Goal: Task Accomplishment & Management: Manage account settings

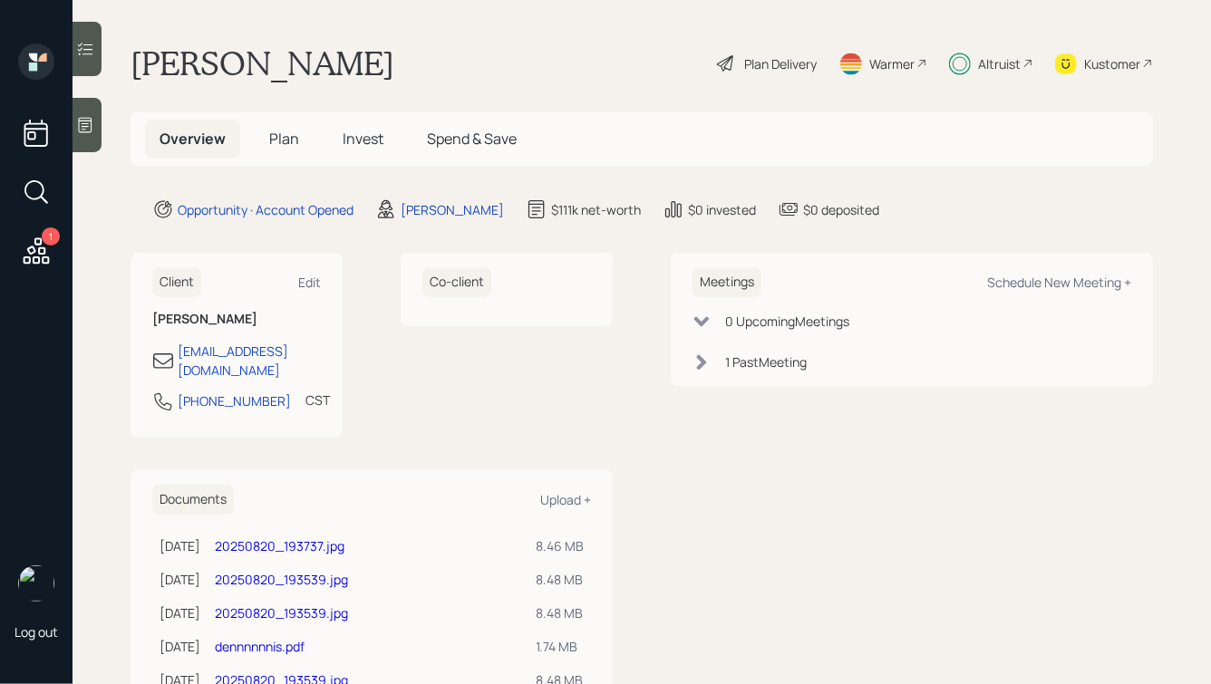
click at [293, 131] on span "Plan" at bounding box center [284, 139] width 30 height 20
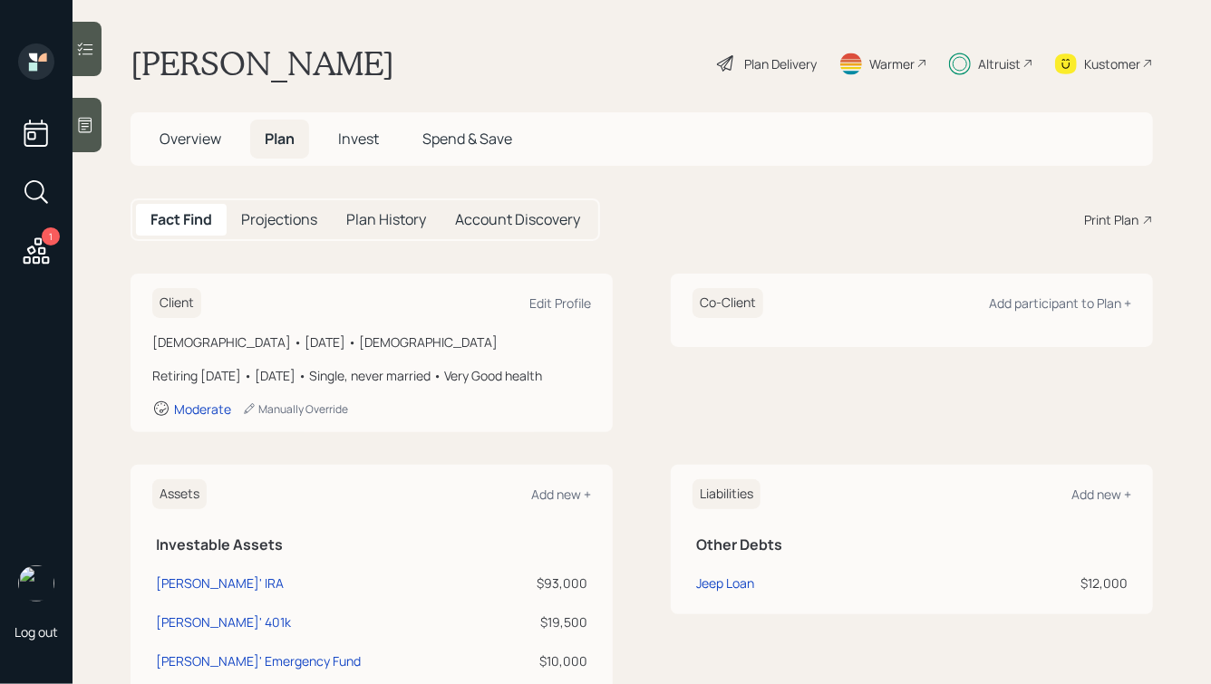
click at [195, 137] on span "Overview" at bounding box center [190, 139] width 62 height 20
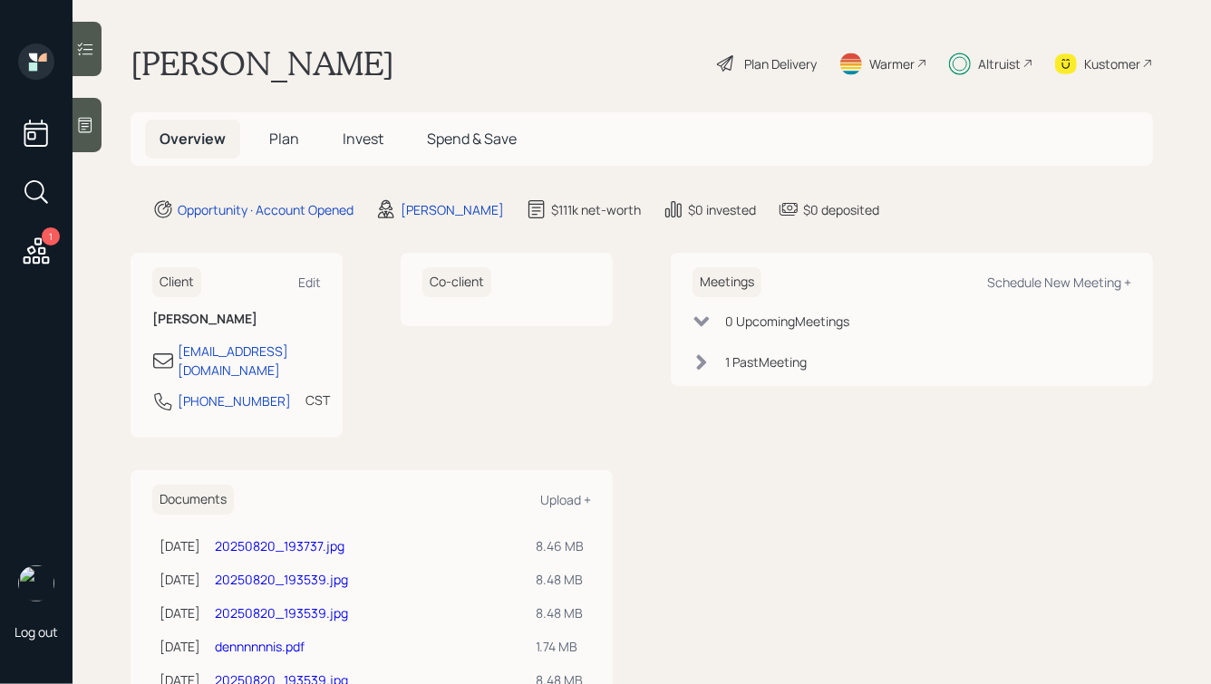
click at [760, 59] on div "Plan Delivery" at bounding box center [780, 63] width 72 height 19
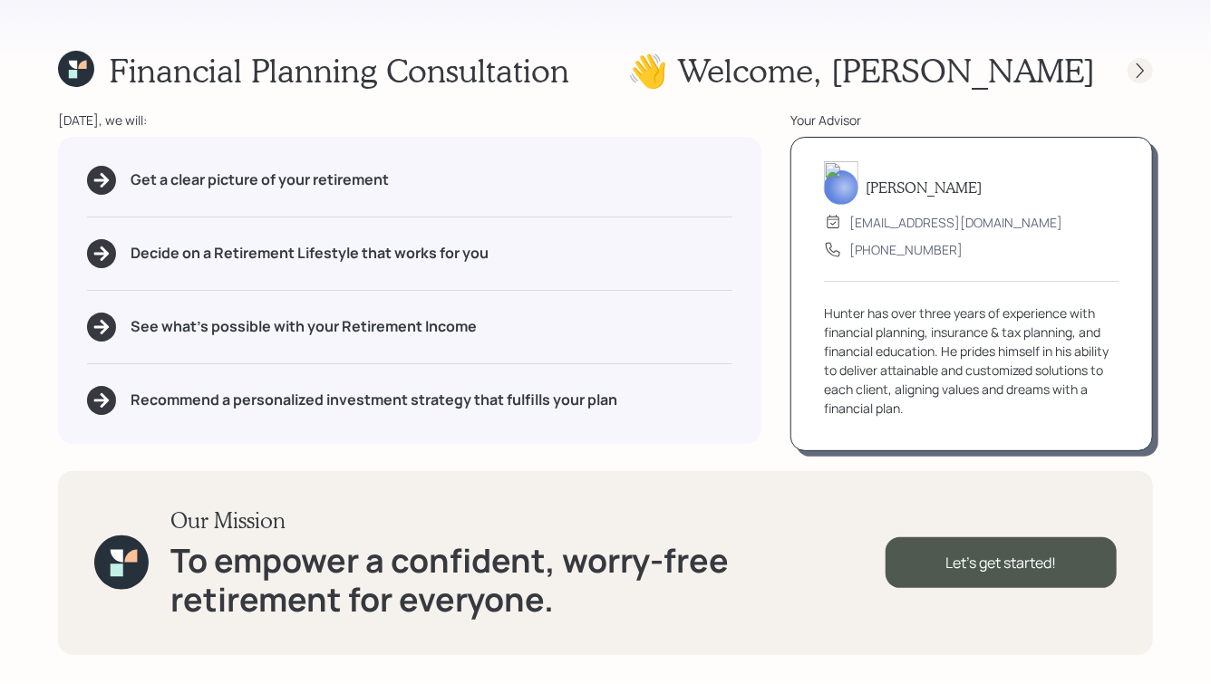
click at [1137, 69] on icon at bounding box center [1140, 71] width 18 height 18
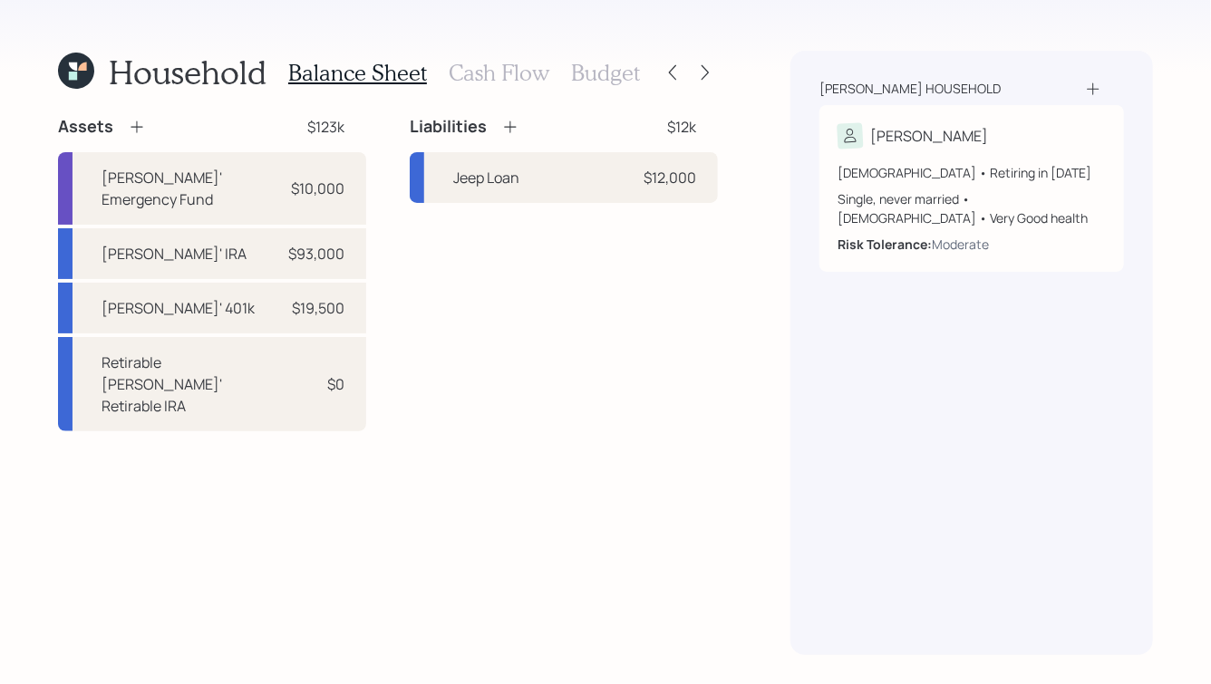
click at [490, 72] on h3 "Cash Flow" at bounding box center [499, 73] width 101 height 26
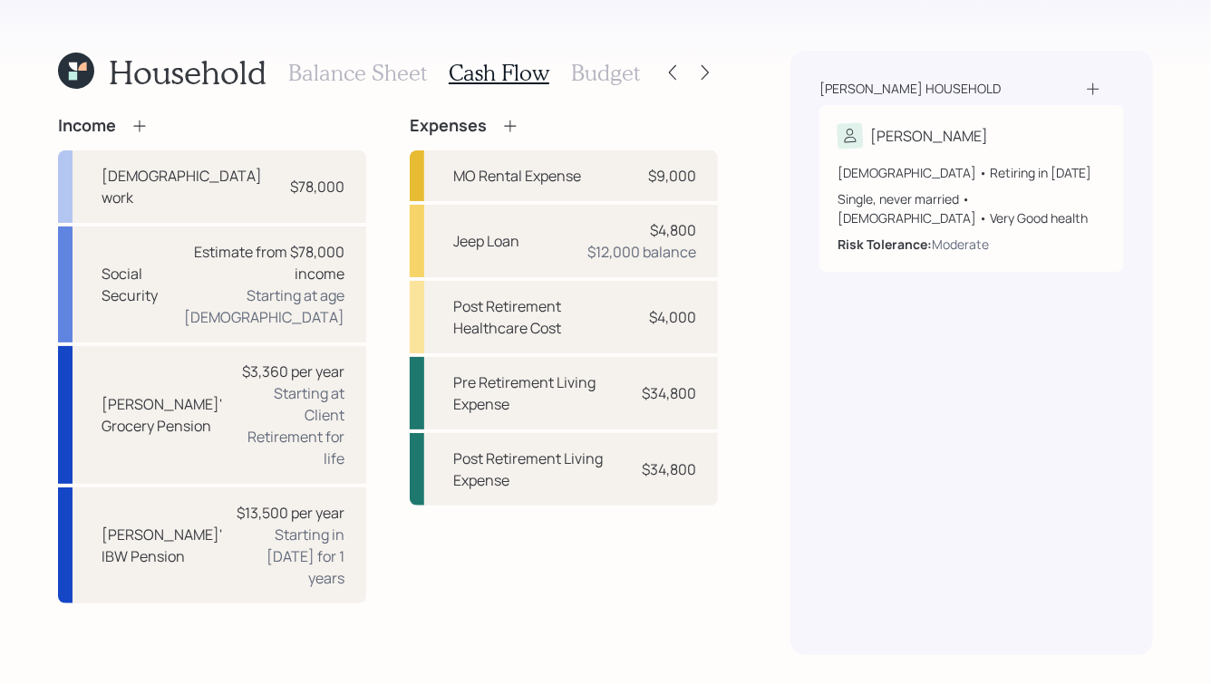
click at [609, 73] on h3 "Budget" at bounding box center [605, 73] width 69 height 26
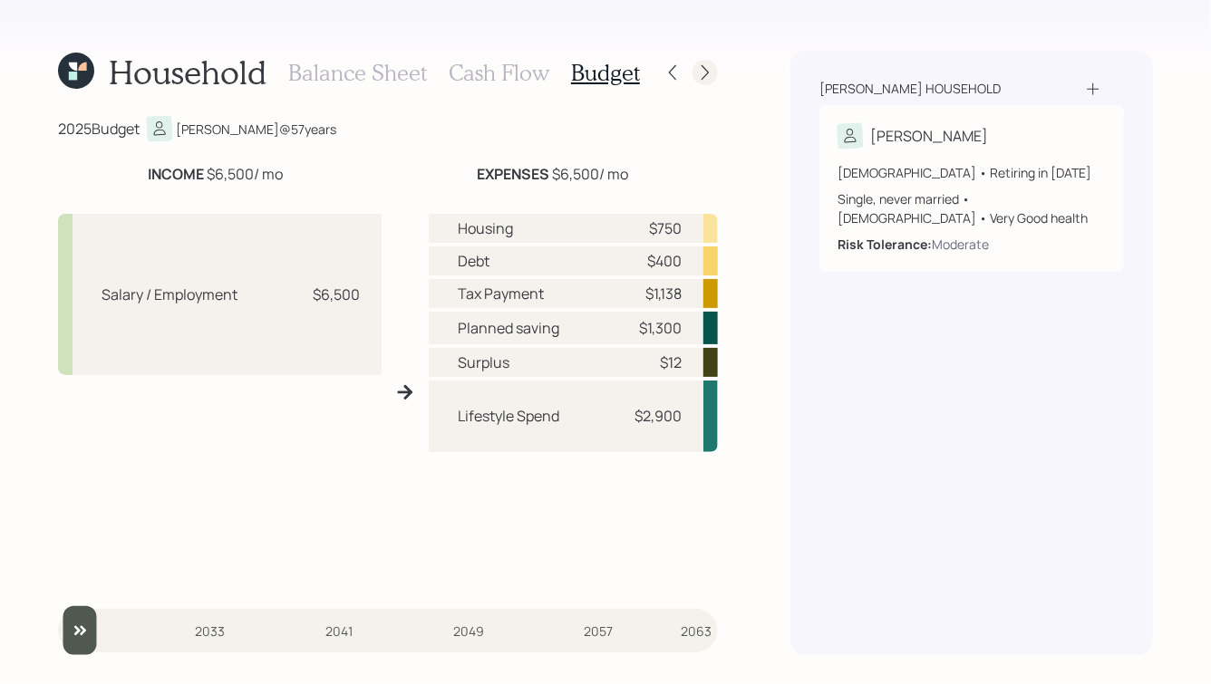
click at [708, 77] on icon at bounding box center [705, 72] width 18 height 18
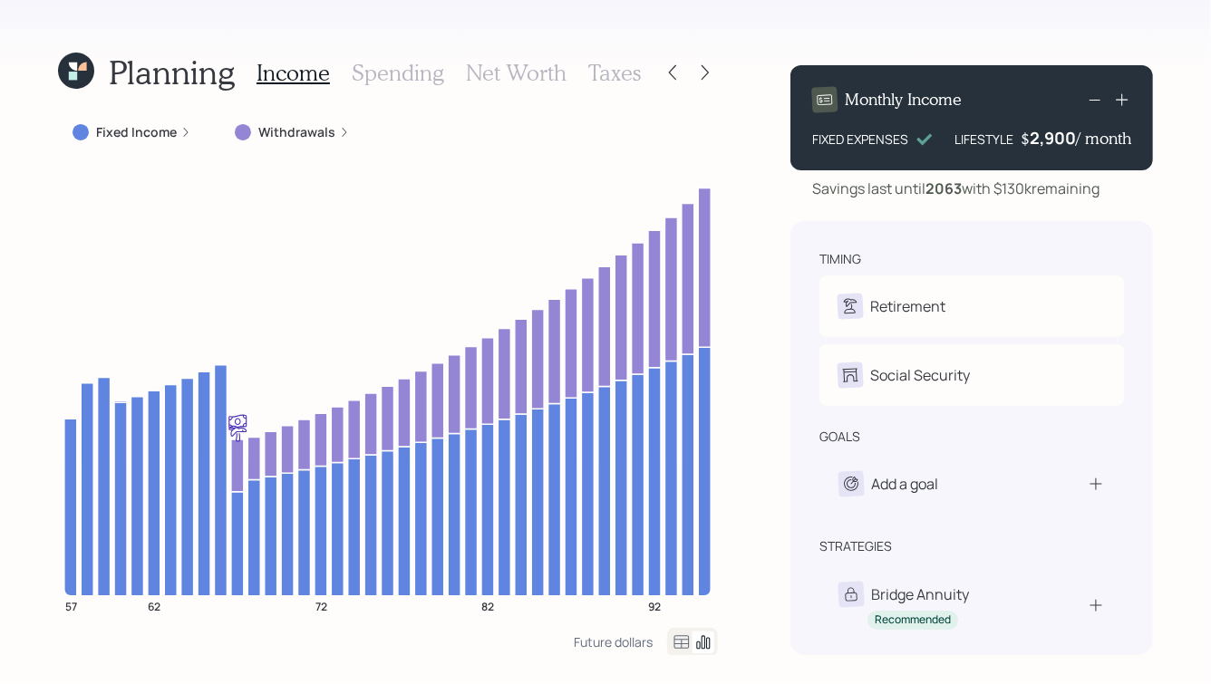
click at [708, 77] on icon at bounding box center [705, 72] width 18 height 18
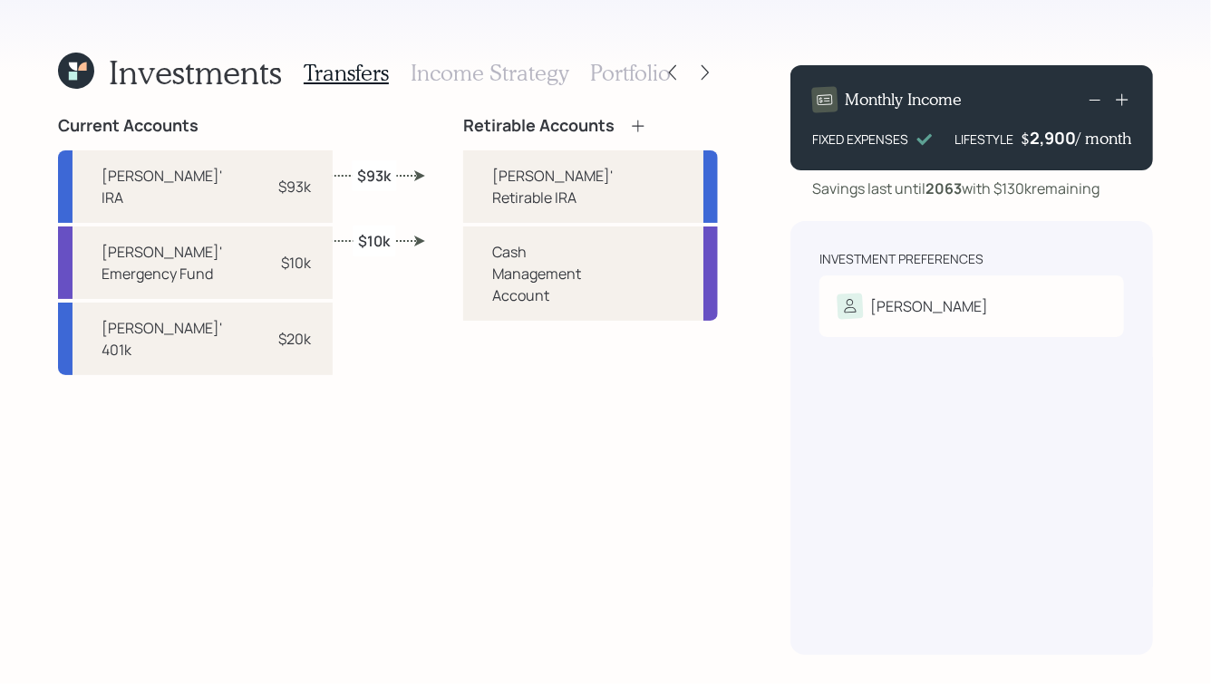
click at [629, 121] on icon at bounding box center [638, 126] width 18 height 18
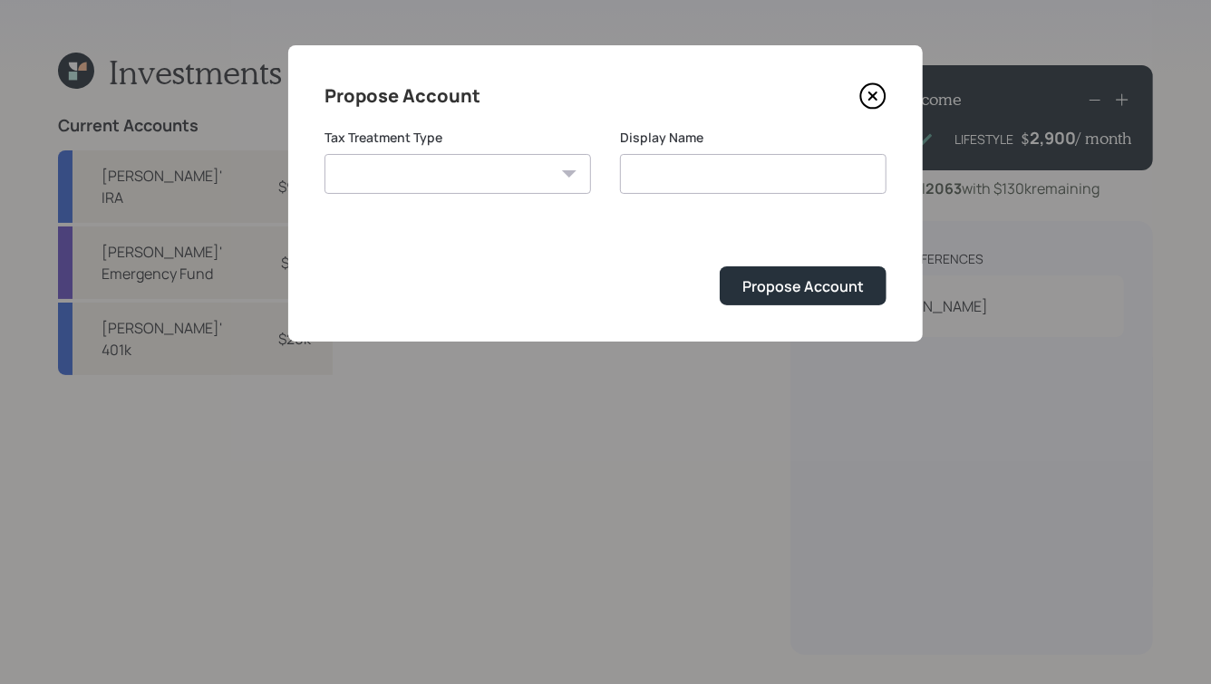
click at [530, 179] on select "[PERSON_NAME] Taxable Traditional" at bounding box center [457, 174] width 266 height 40
select select "[PERSON_NAME]"
click at [324, 154] on select "[PERSON_NAME] Taxable Traditional" at bounding box center [457, 174] width 266 height 40
click at [627, 176] on input "[PERSON_NAME]" at bounding box center [753, 174] width 266 height 40
click at [751, 172] on input "[PERSON_NAME]' [PERSON_NAME]" at bounding box center [753, 174] width 266 height 40
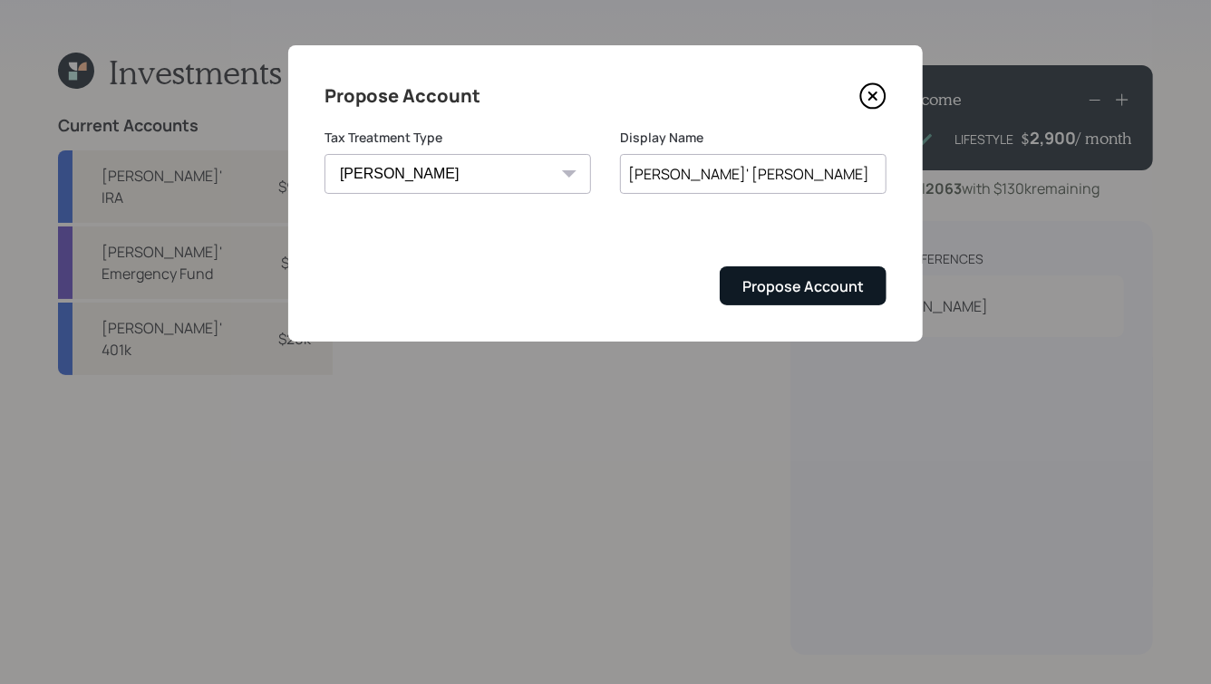
type input "[PERSON_NAME]' [PERSON_NAME]"
click at [763, 294] on div "Propose Account" at bounding box center [802, 286] width 121 height 20
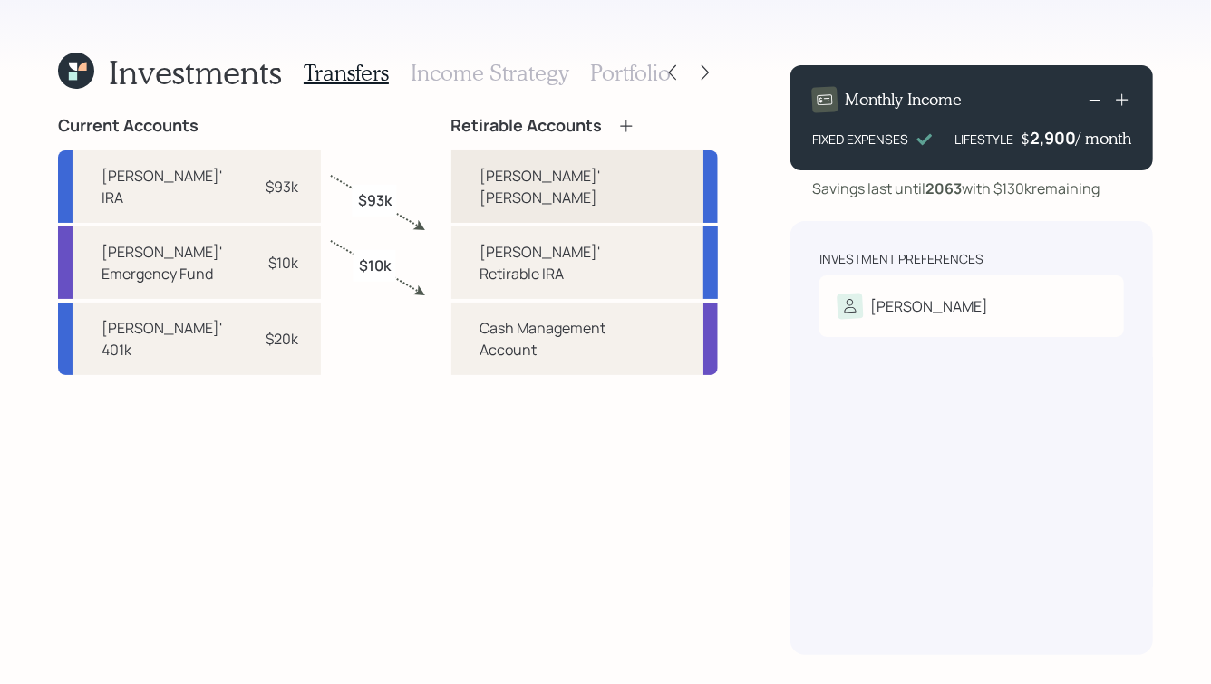
click at [505, 172] on div "[PERSON_NAME]' [PERSON_NAME]" at bounding box center [546, 186] width 132 height 43
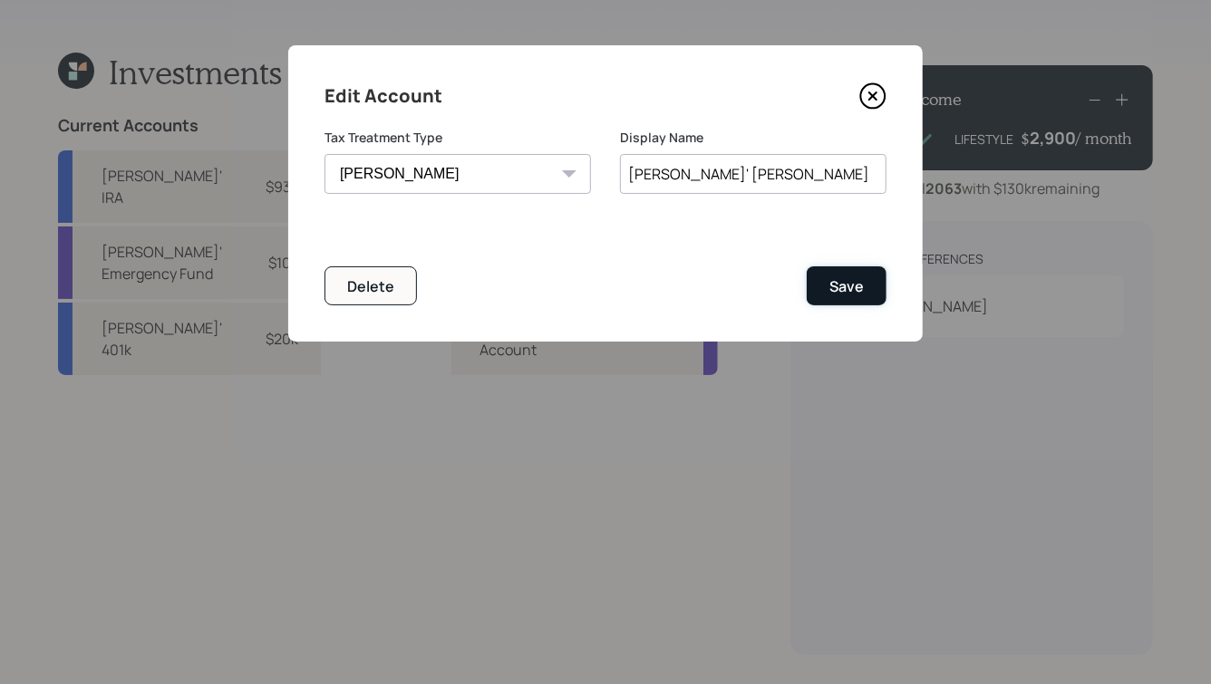
click at [853, 291] on div "Save" at bounding box center [846, 286] width 34 height 20
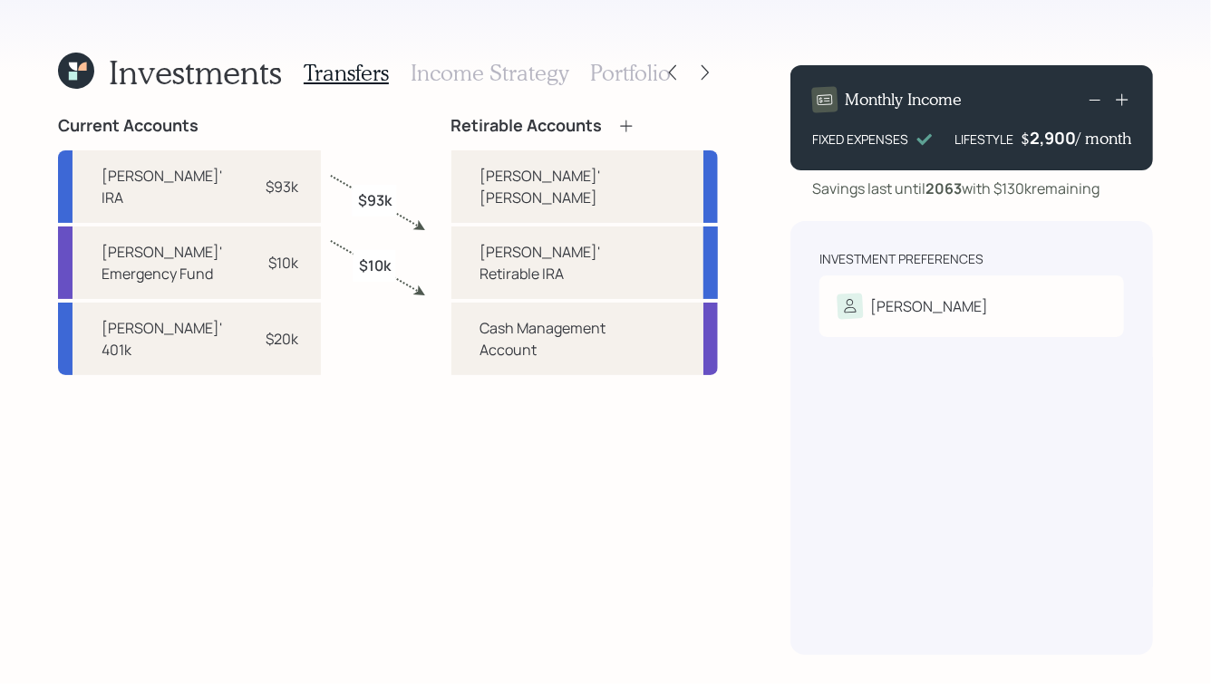
click at [75, 69] on icon at bounding box center [73, 67] width 8 height 8
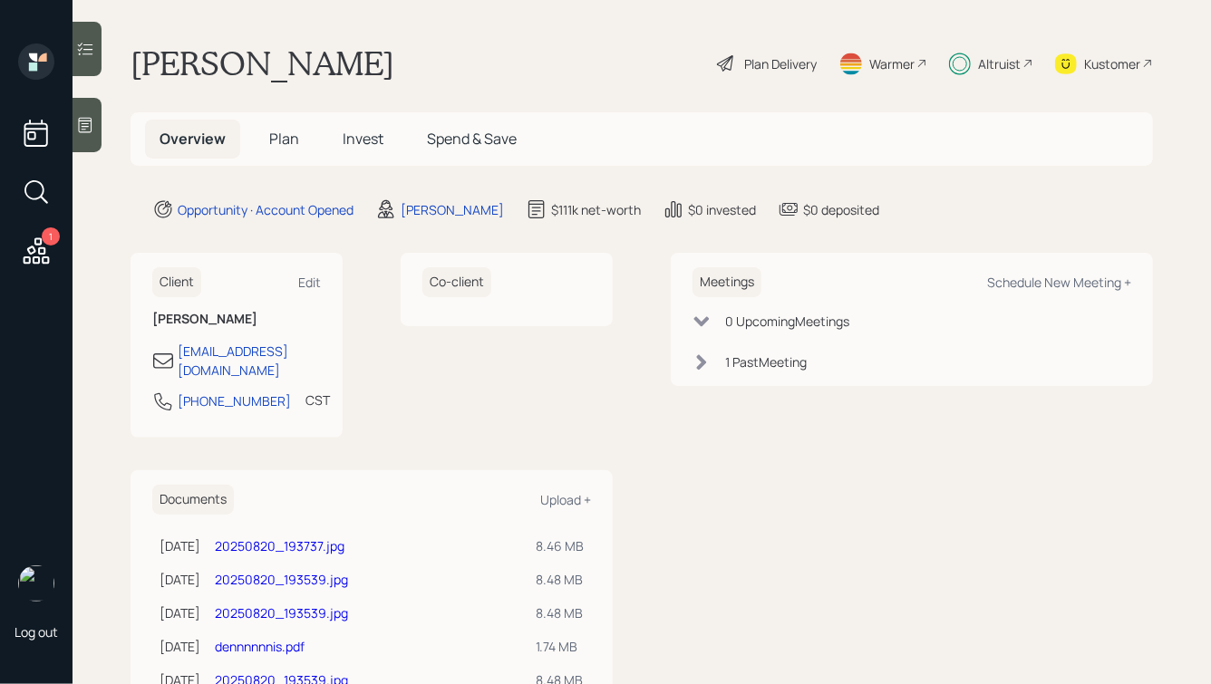
click at [285, 147] on span "Plan" at bounding box center [284, 139] width 30 height 20
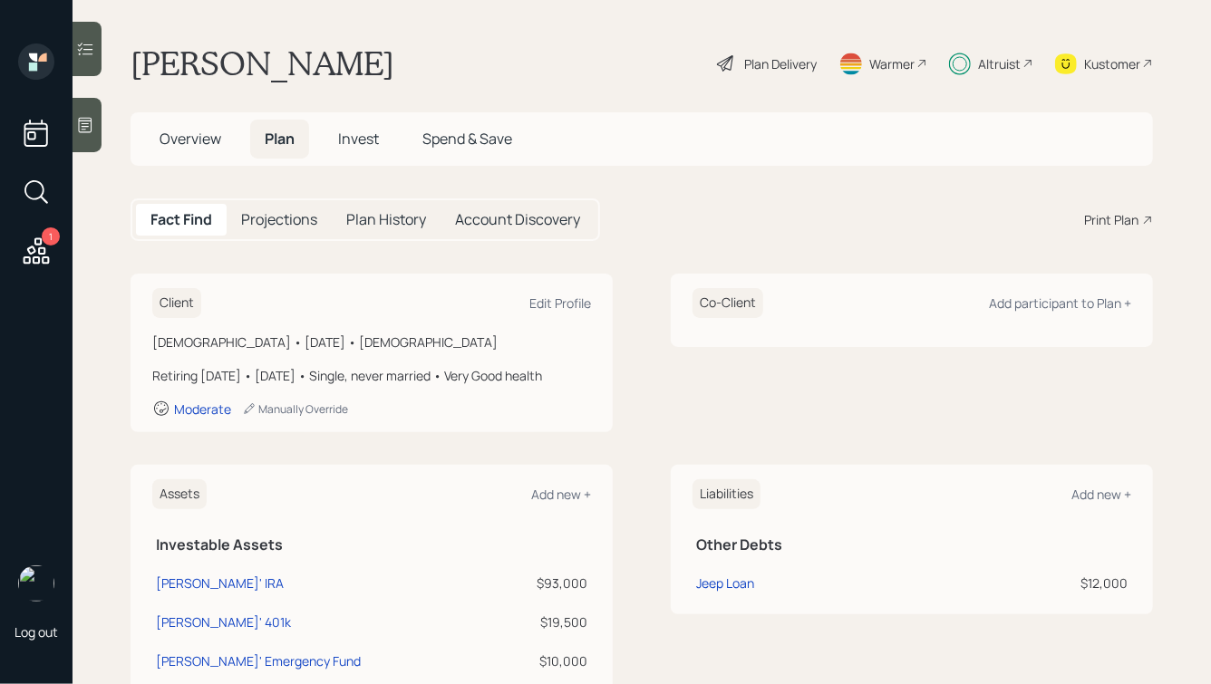
click at [733, 55] on icon at bounding box center [726, 64] width 22 height 22
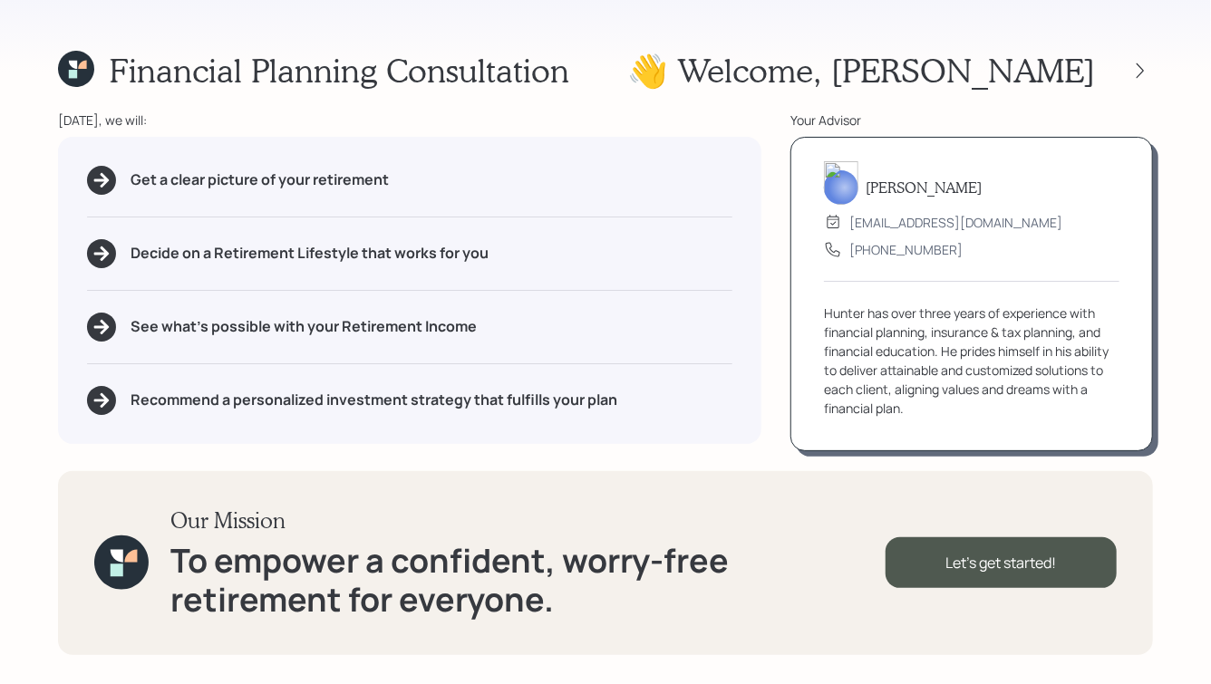
click at [89, 72] on icon at bounding box center [76, 69] width 36 height 36
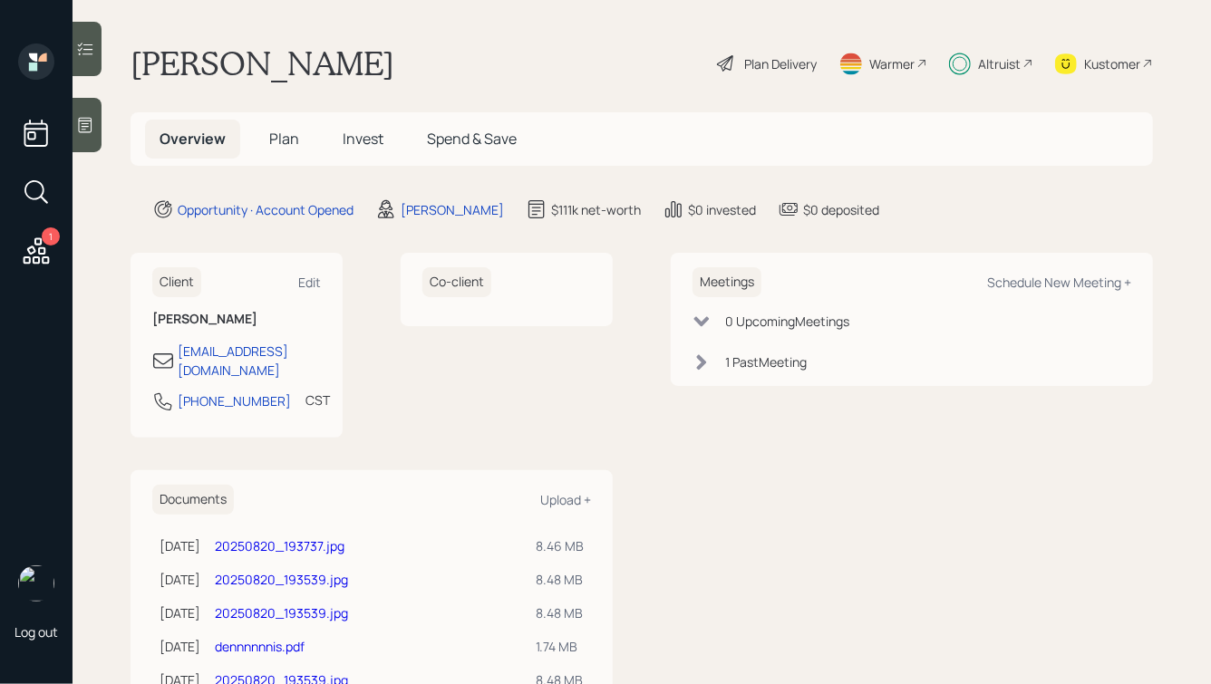
click at [292, 130] on span "Plan" at bounding box center [284, 139] width 30 height 20
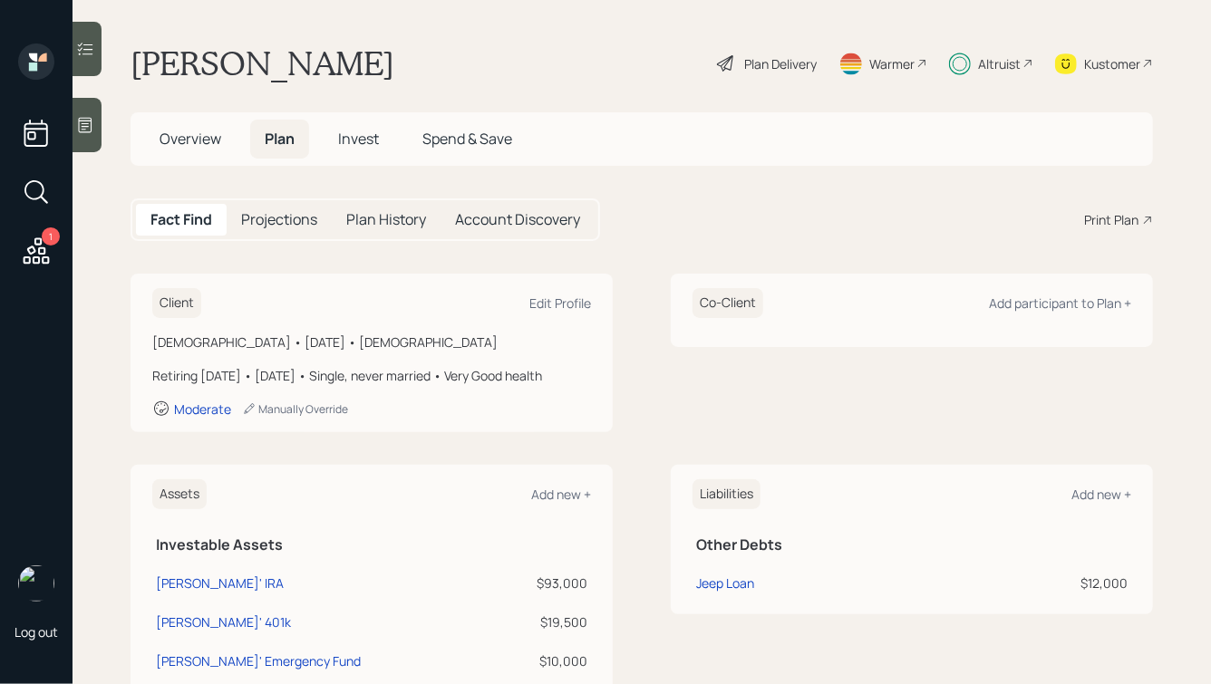
click at [365, 139] on span "Invest" at bounding box center [358, 139] width 41 height 20
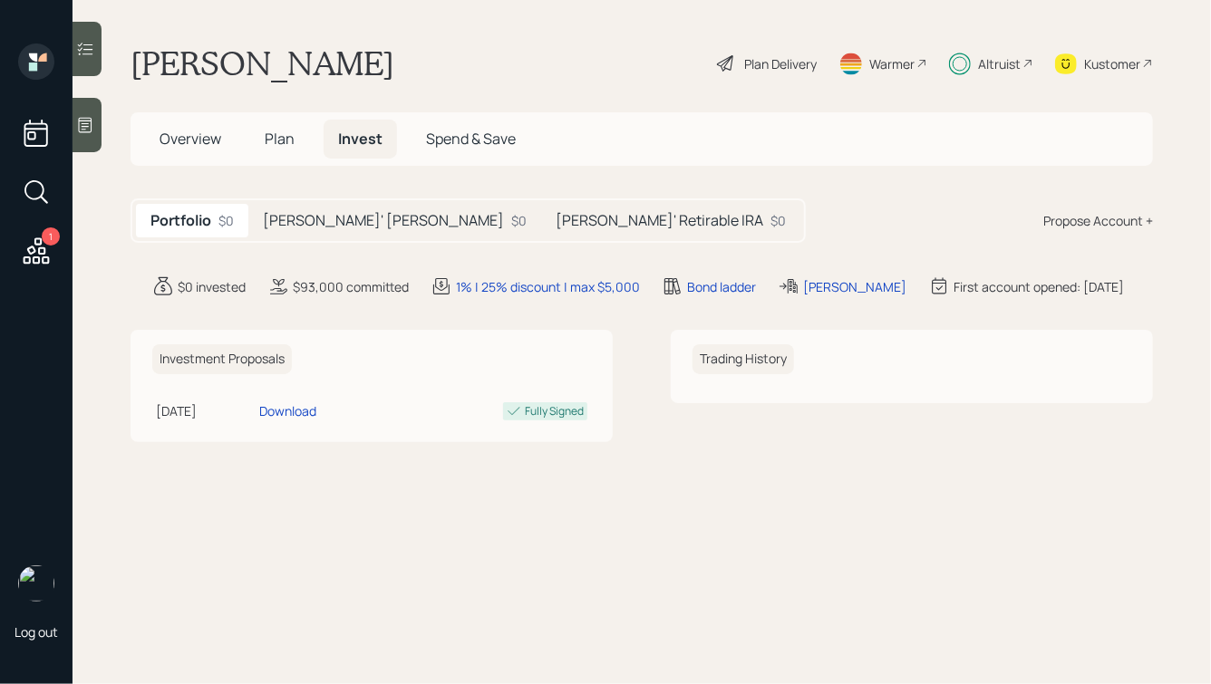
click at [342, 228] on h5 "[PERSON_NAME]' [PERSON_NAME]" at bounding box center [383, 220] width 241 height 17
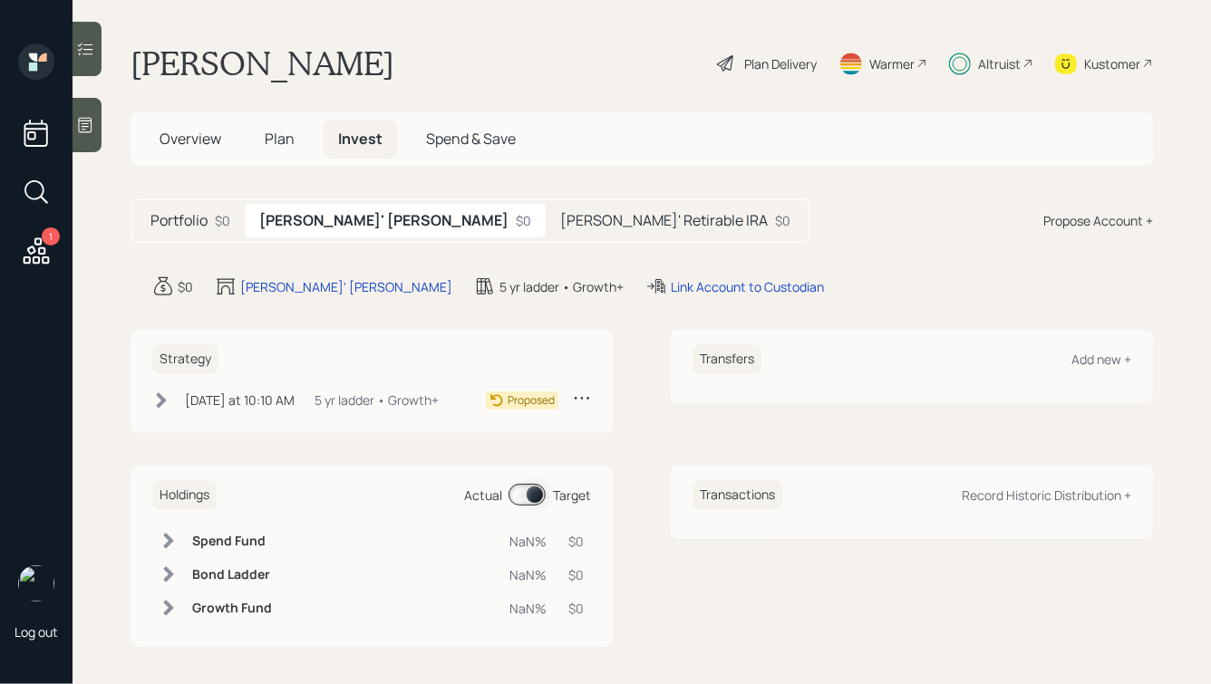
click at [345, 389] on div "[DATE] at 10:10 AM [DATE] 10:10 AM EDT 5 yr ladder • Growth+" at bounding box center [295, 400] width 286 height 23
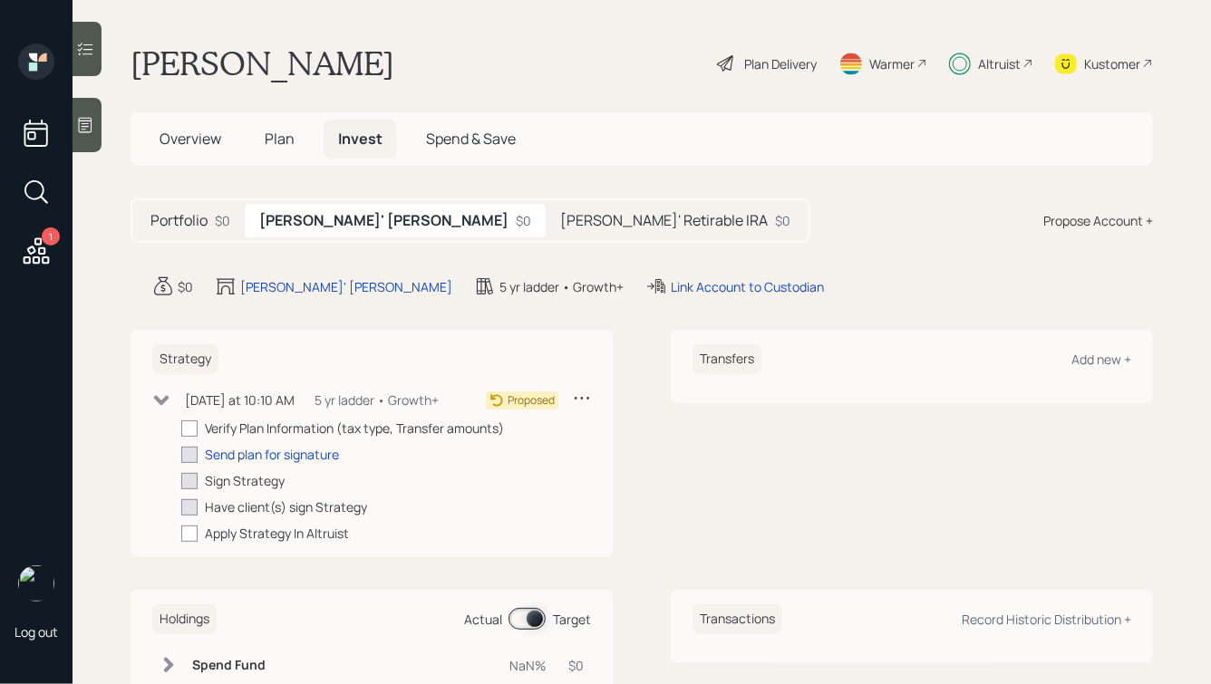
click at [341, 391] on div "5 yr ladder • Growth+" at bounding box center [376, 400] width 124 height 19
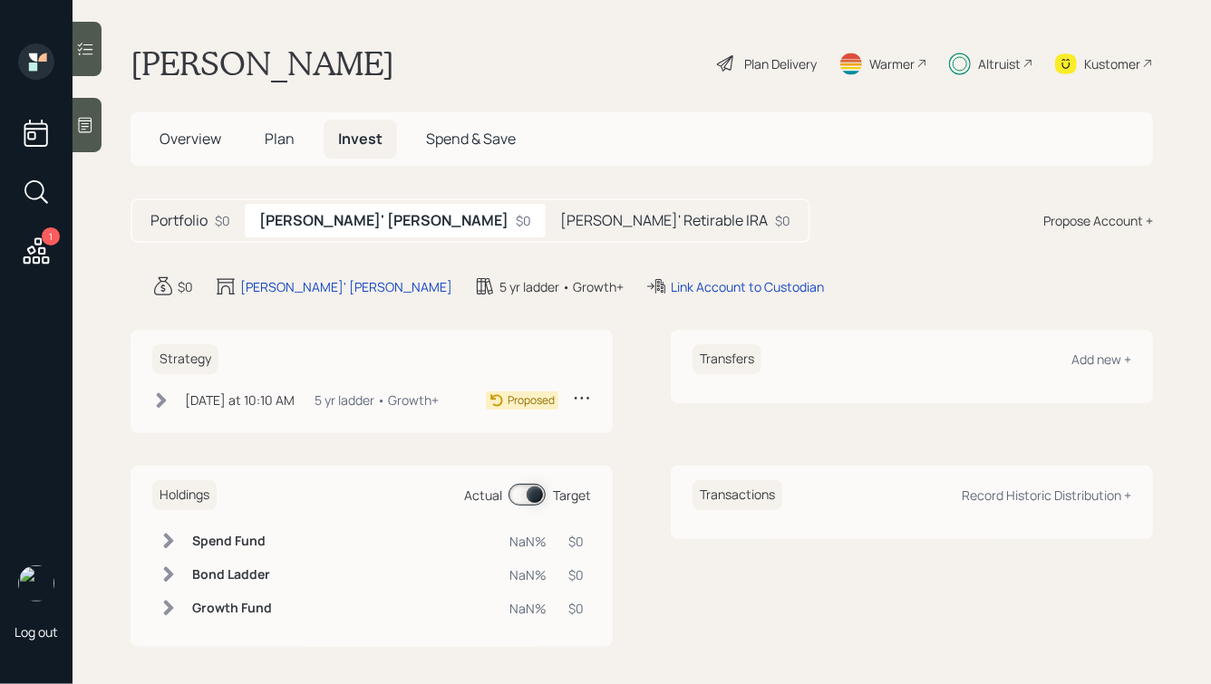
click at [264, 151] on h5 "Plan" at bounding box center [279, 139] width 59 height 39
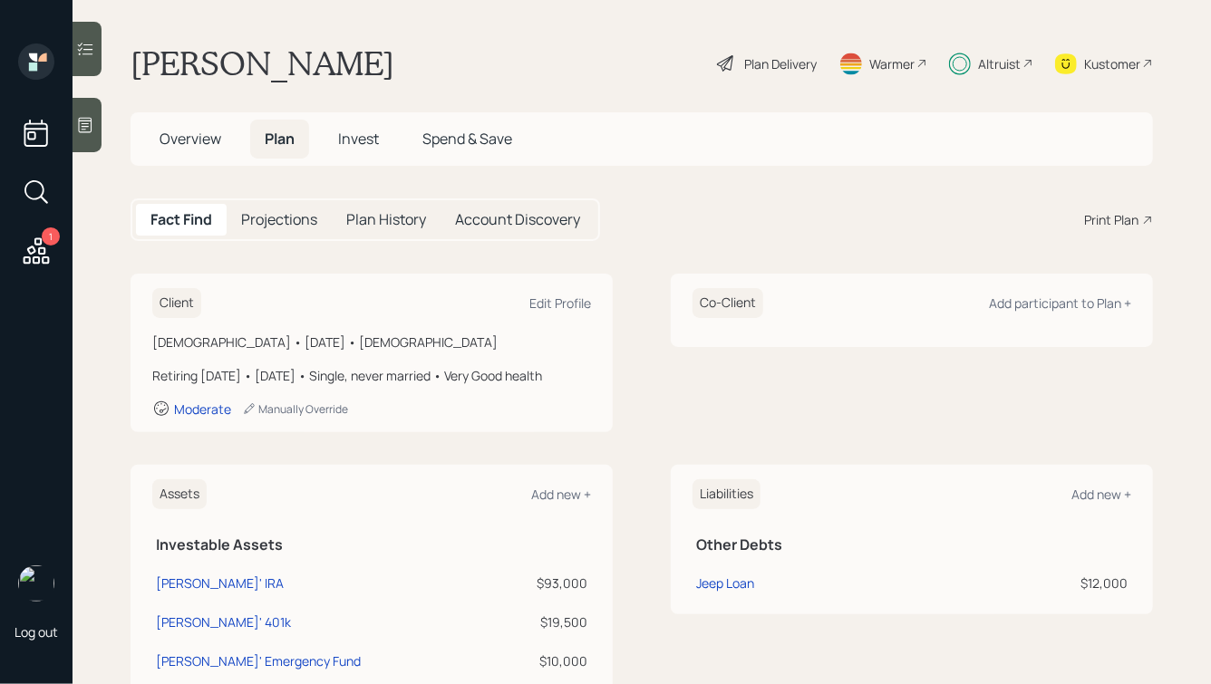
click at [371, 152] on h5 "Invest" at bounding box center [358, 139] width 70 height 39
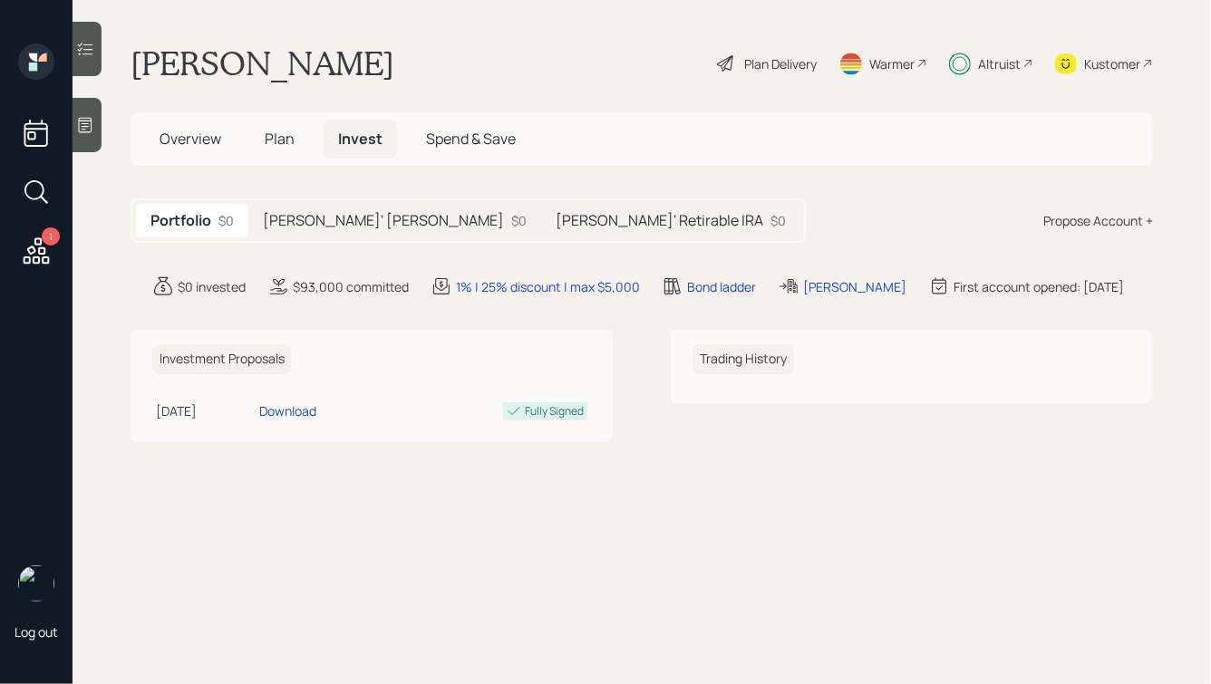
click at [274, 139] on span "Plan" at bounding box center [280, 139] width 30 height 20
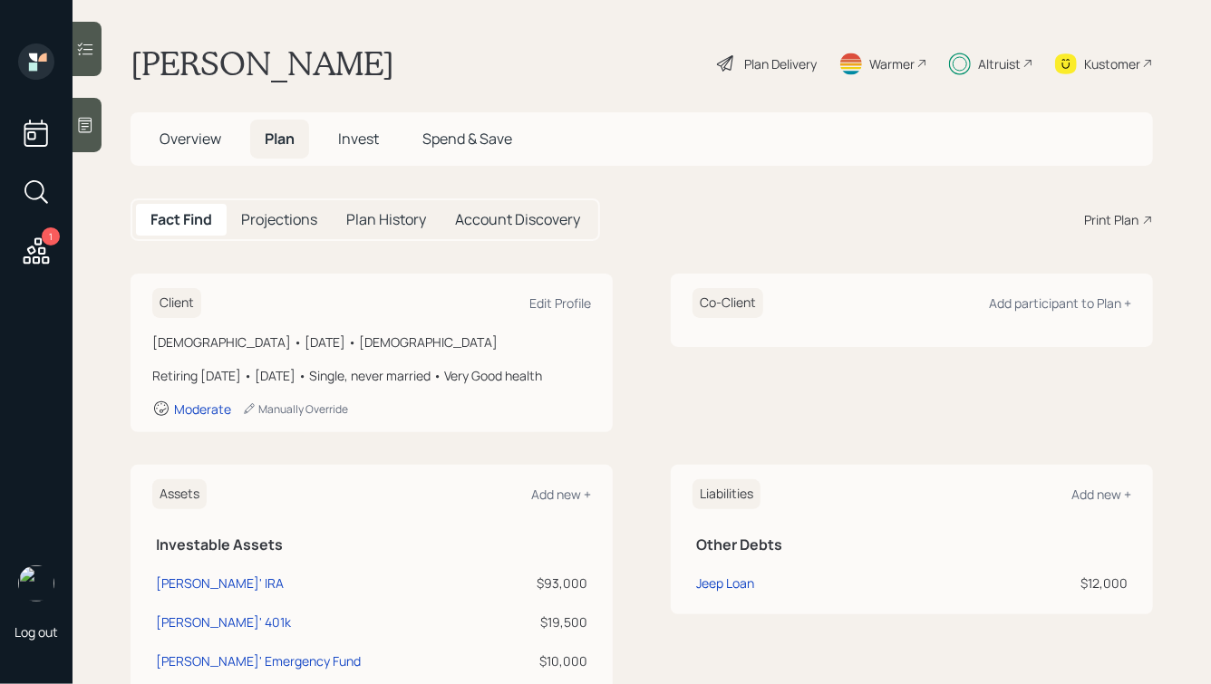
click at [340, 154] on h5 "Invest" at bounding box center [358, 139] width 70 height 39
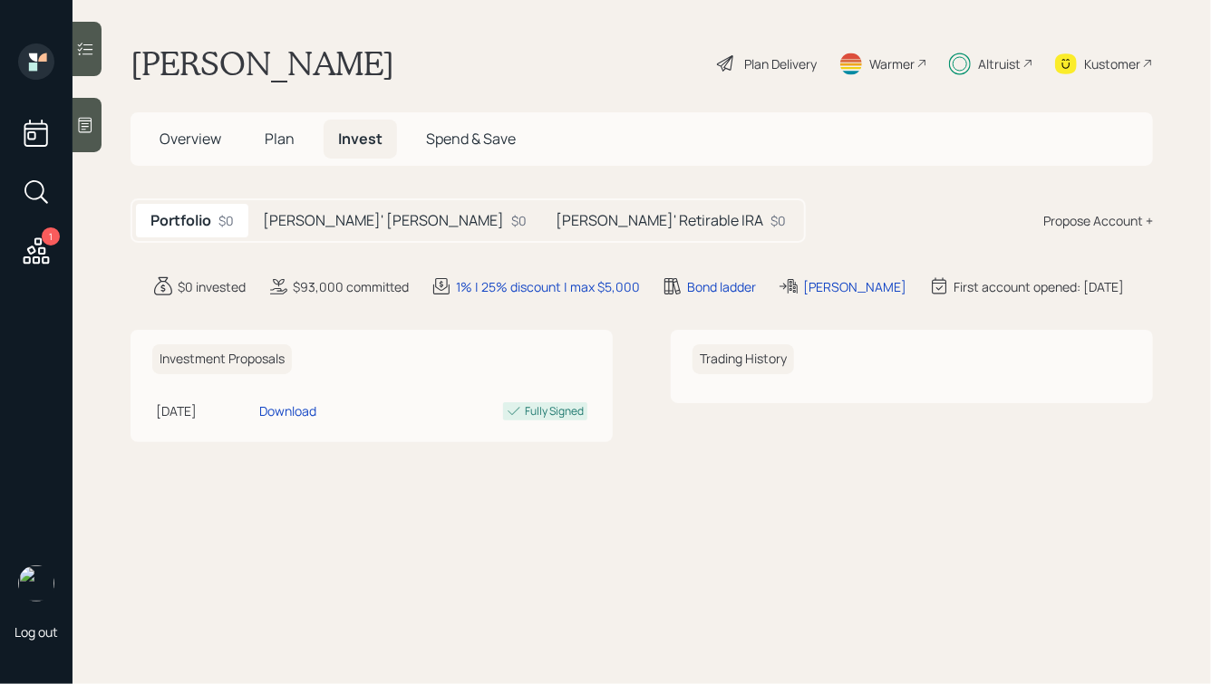
click at [555, 213] on h5 "[PERSON_NAME]' Retirable IRA" at bounding box center [659, 220] width 208 height 17
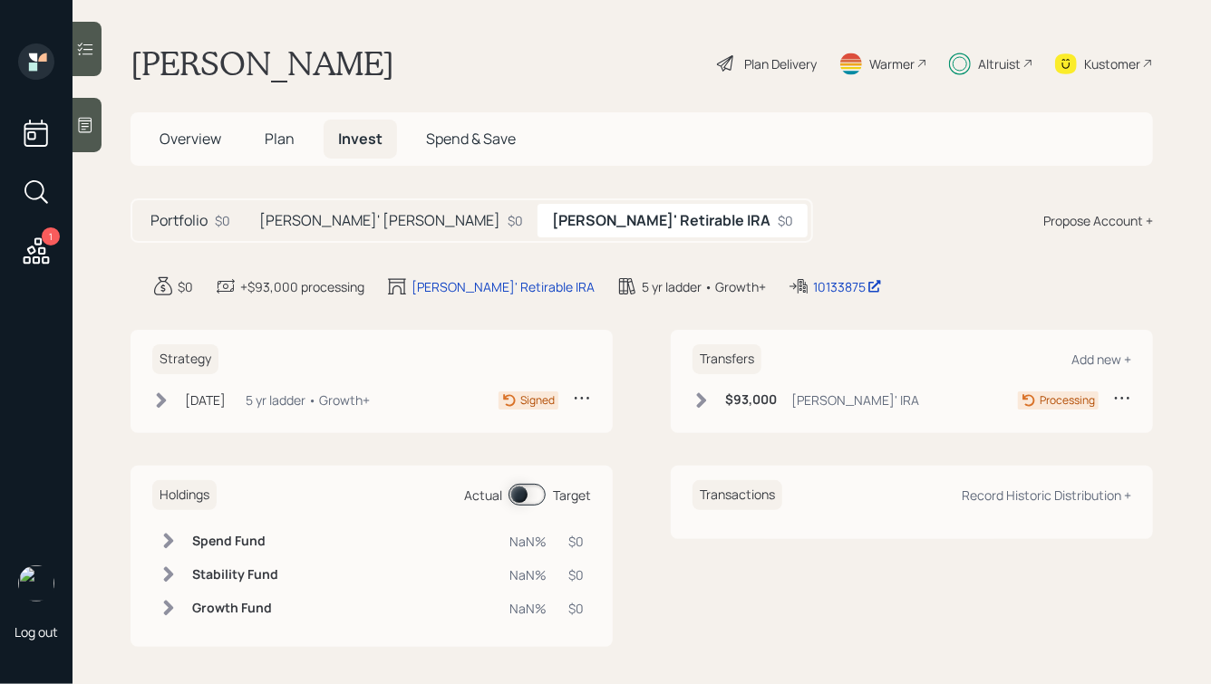
click at [332, 213] on h5 "[PERSON_NAME]' [PERSON_NAME]" at bounding box center [379, 220] width 241 height 17
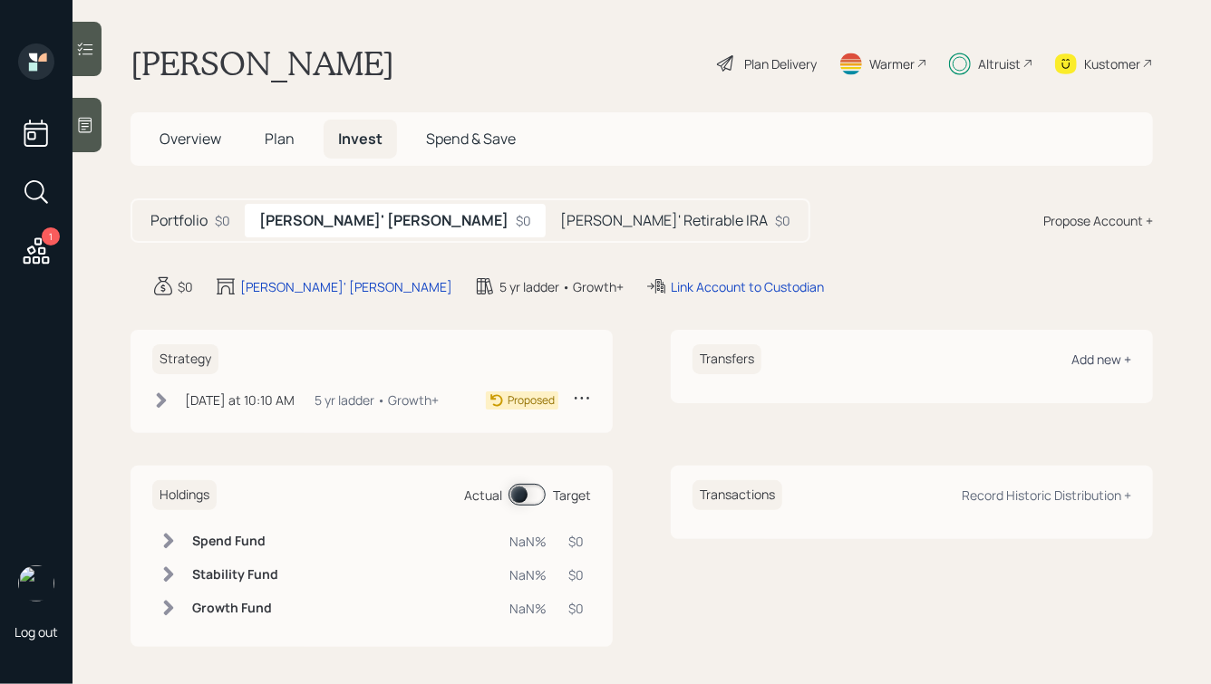
click at [1090, 363] on div "Add new +" at bounding box center [1101, 359] width 60 height 17
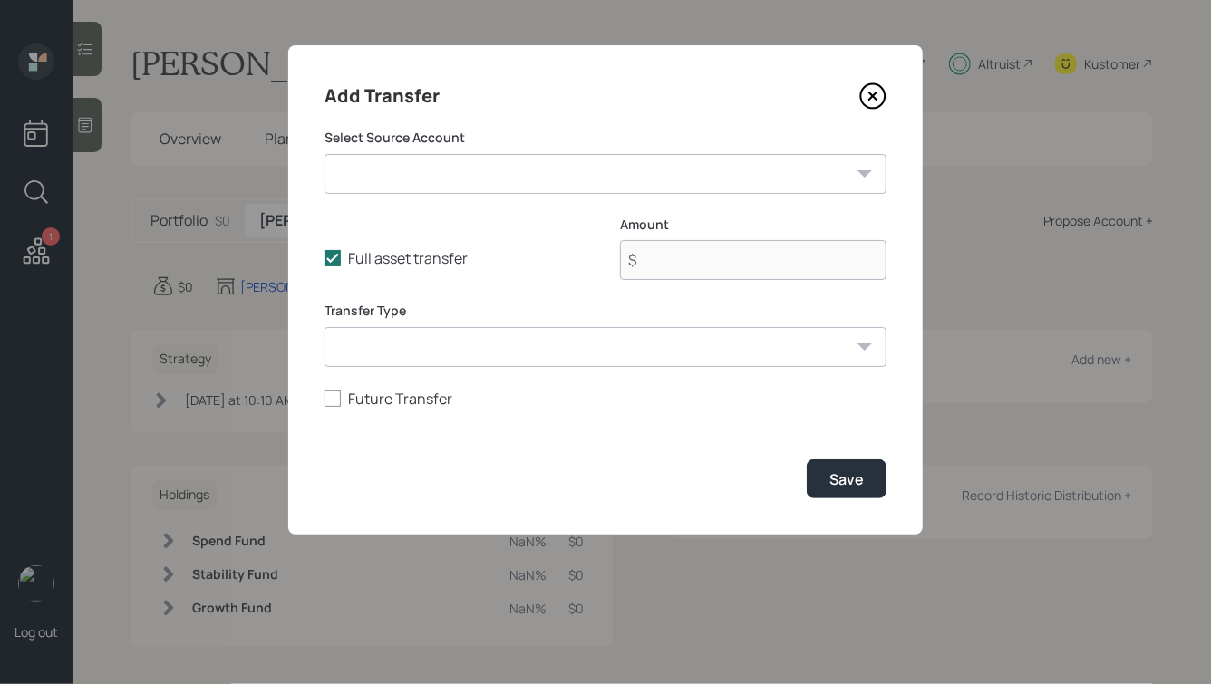
click at [527, 179] on select "[PERSON_NAME]' IRA ($93,000 | IRA) [PERSON_NAME]' 401k ($19,500 | 401(k)) [PERS…" at bounding box center [605, 174] width 562 height 40
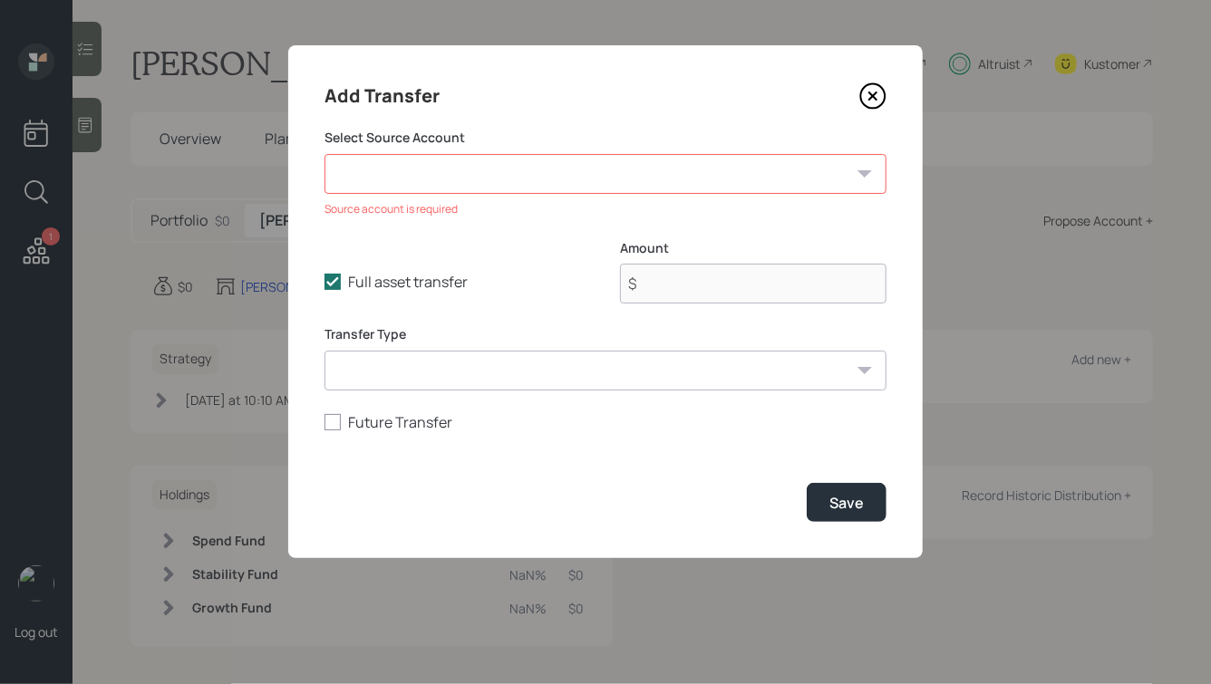
click at [879, 92] on icon at bounding box center [872, 95] width 27 height 27
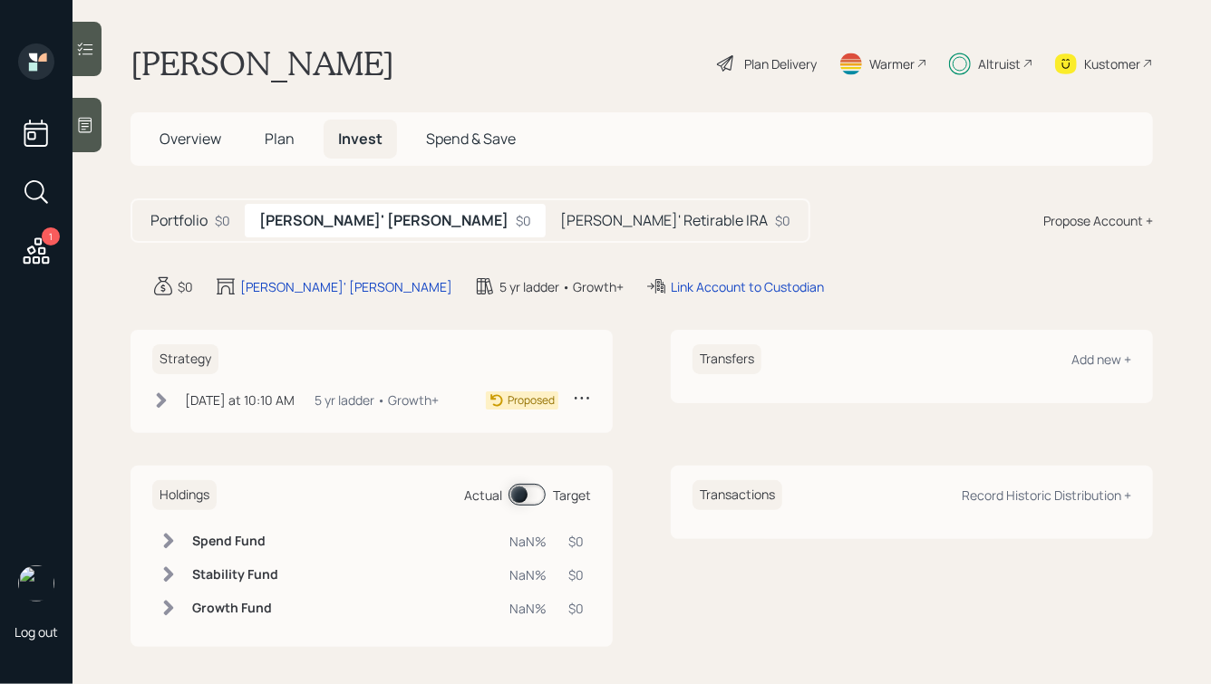
click at [288, 127] on h5 "Plan" at bounding box center [279, 139] width 59 height 39
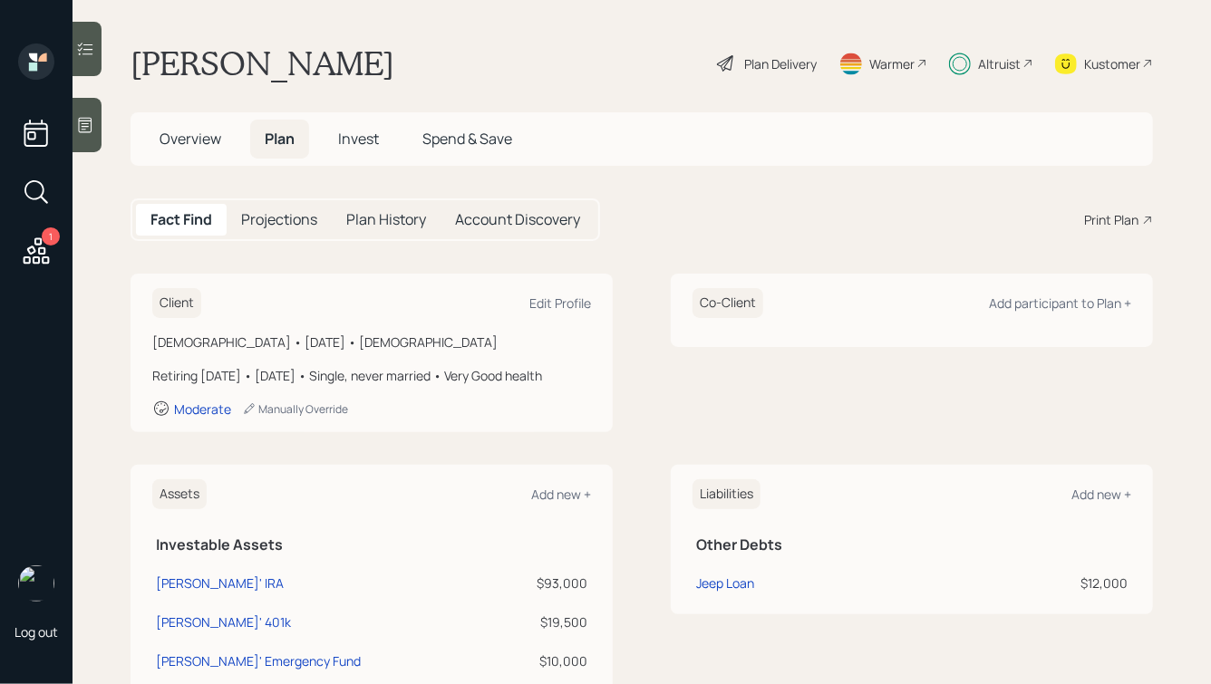
click at [572, 504] on div "Assets Add new +" at bounding box center [371, 494] width 439 height 30
click at [565, 503] on div "Add new +" at bounding box center [561, 494] width 60 height 17
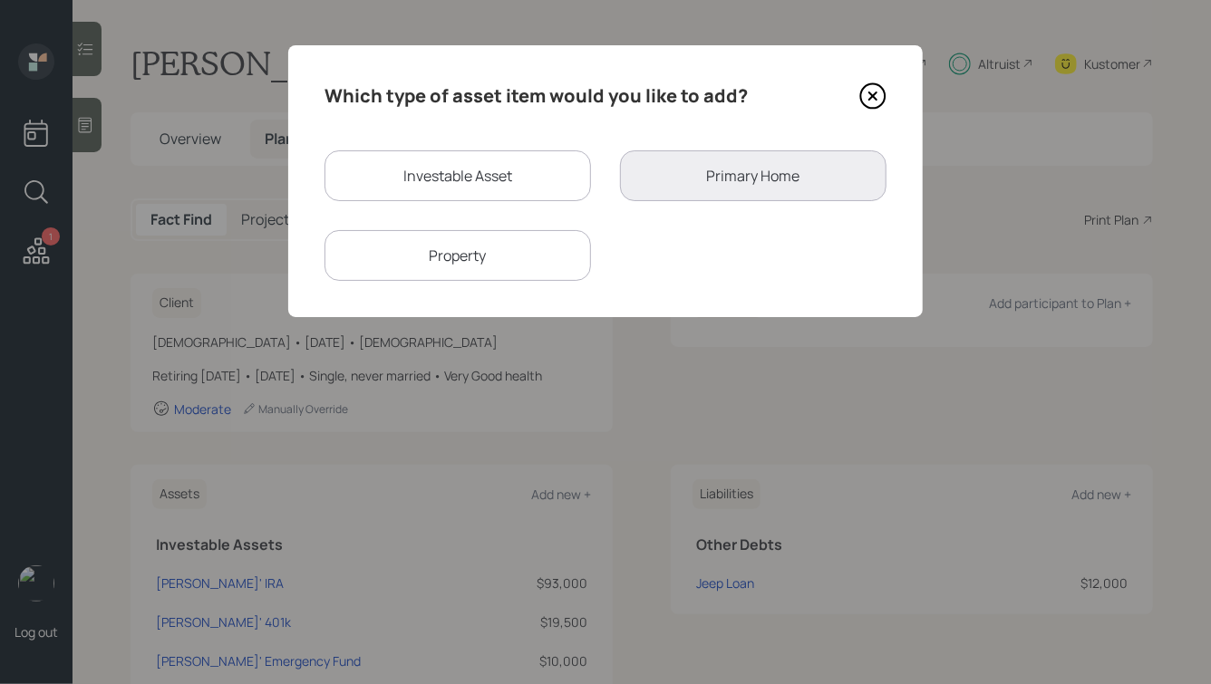
click at [459, 185] on div "Investable Asset" at bounding box center [457, 175] width 266 height 51
select select "taxable"
select select "balanced"
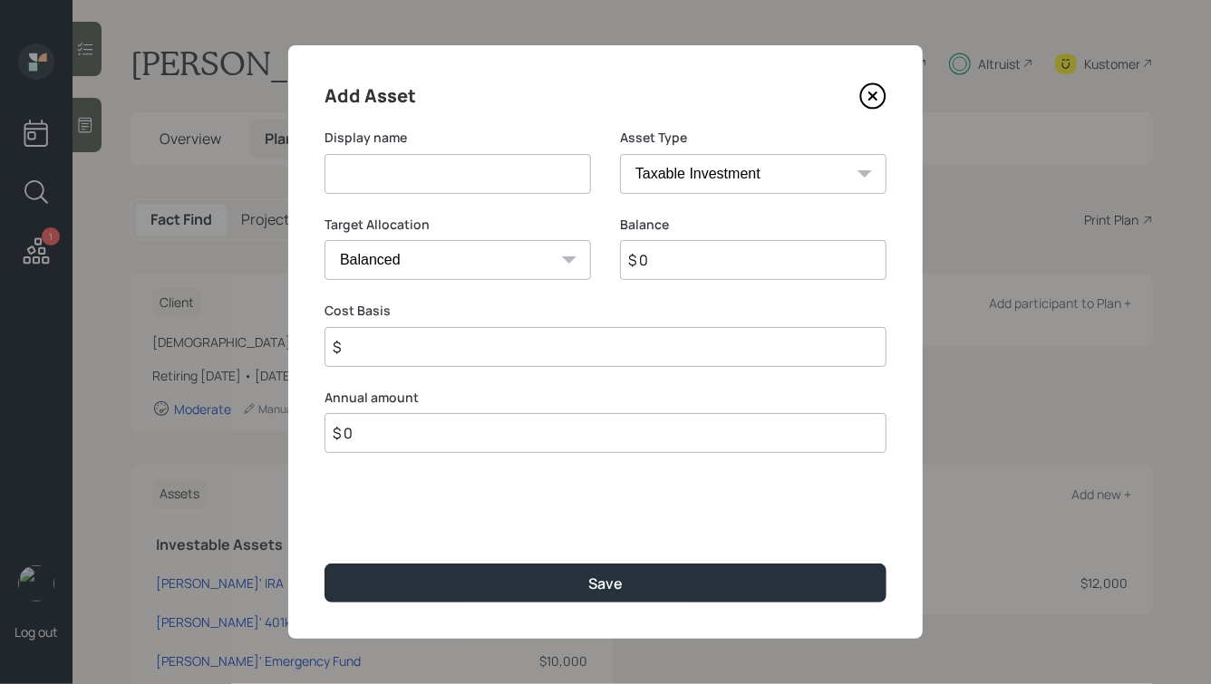
click at [448, 171] on input at bounding box center [457, 174] width 266 height 40
type input "Savings for [PERSON_NAME]"
click at [676, 173] on select "SEP [PERSON_NAME] IRA 401(k) [PERSON_NAME] 401(k) 403(b) [PERSON_NAME] 403(b) 4…" at bounding box center [753, 174] width 266 height 40
select select "cash"
click at [620, 154] on select "SEP [PERSON_NAME] IRA 401(k) [PERSON_NAME] 401(k) 403(b) [PERSON_NAME] 403(b) 4…" at bounding box center [753, 174] width 266 height 40
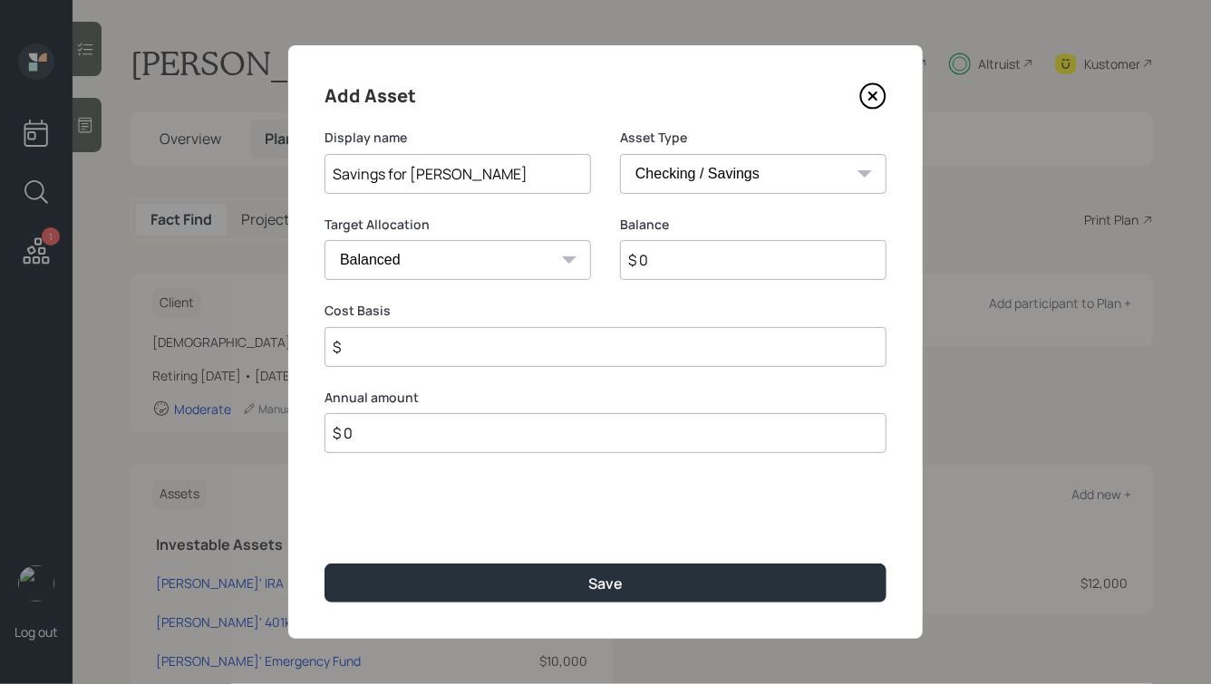
type input "$"
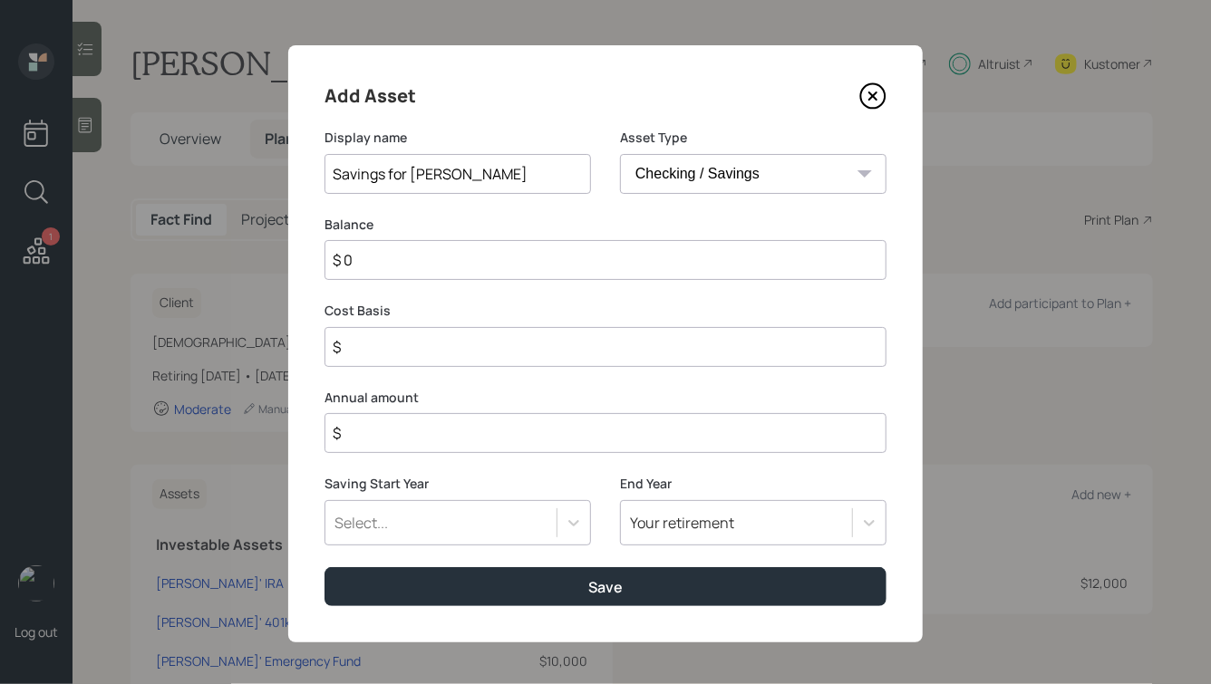
click at [685, 257] on input "$ 0" at bounding box center [605, 260] width 562 height 40
type input "$ 1"
type input "$ 10"
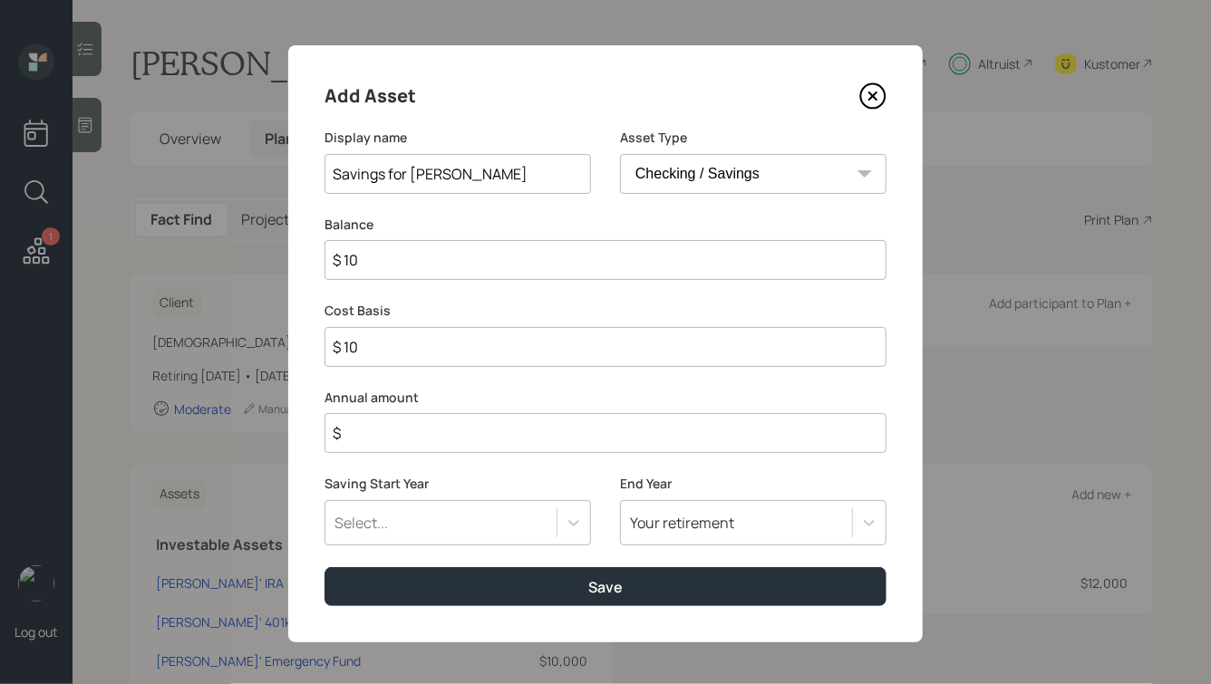
type input "$ 100"
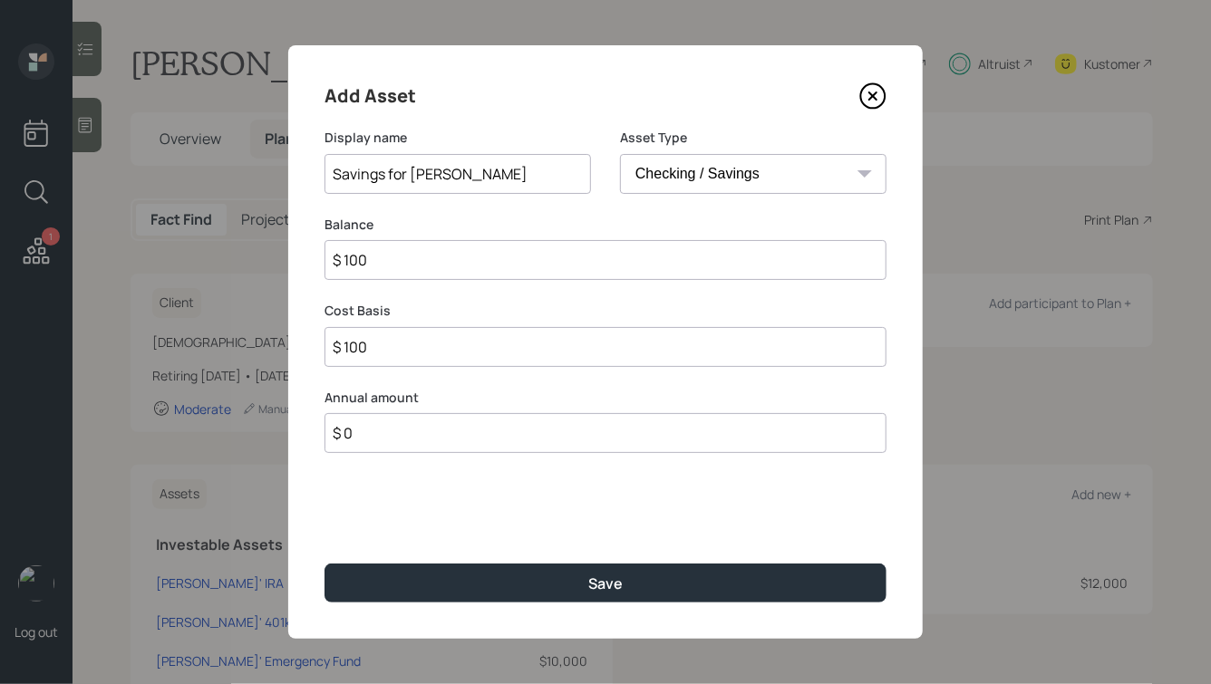
type input "$ 0"
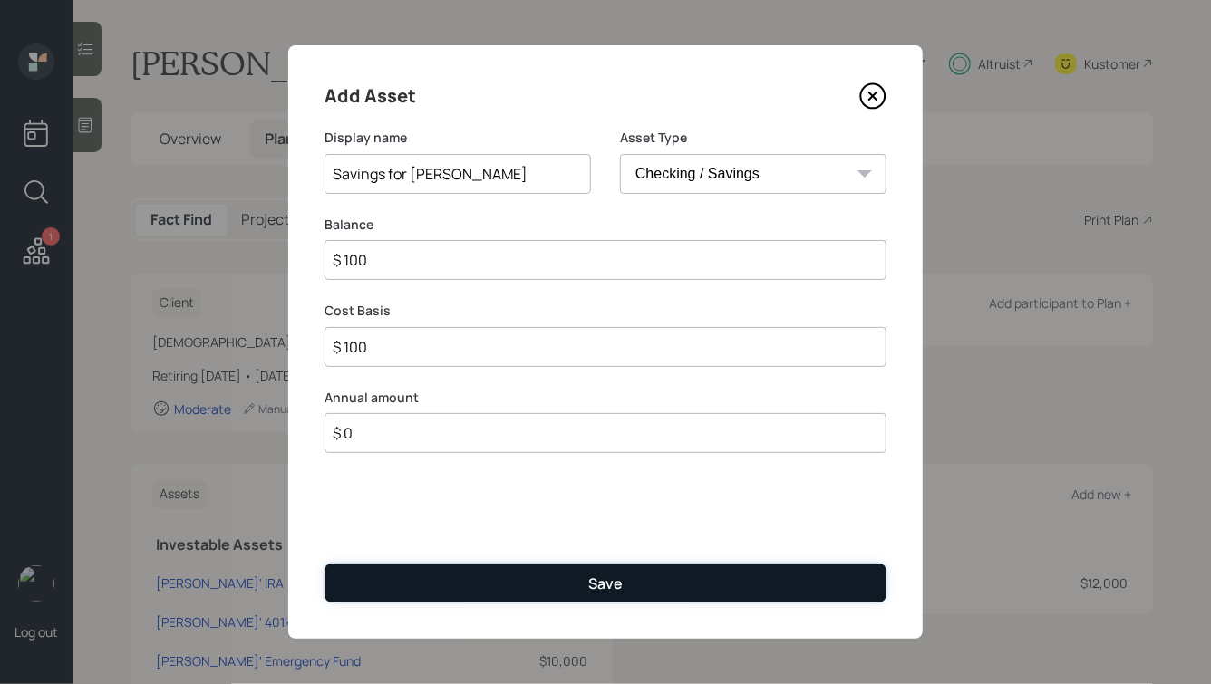
click at [497, 584] on button "Save" at bounding box center [605, 583] width 562 height 39
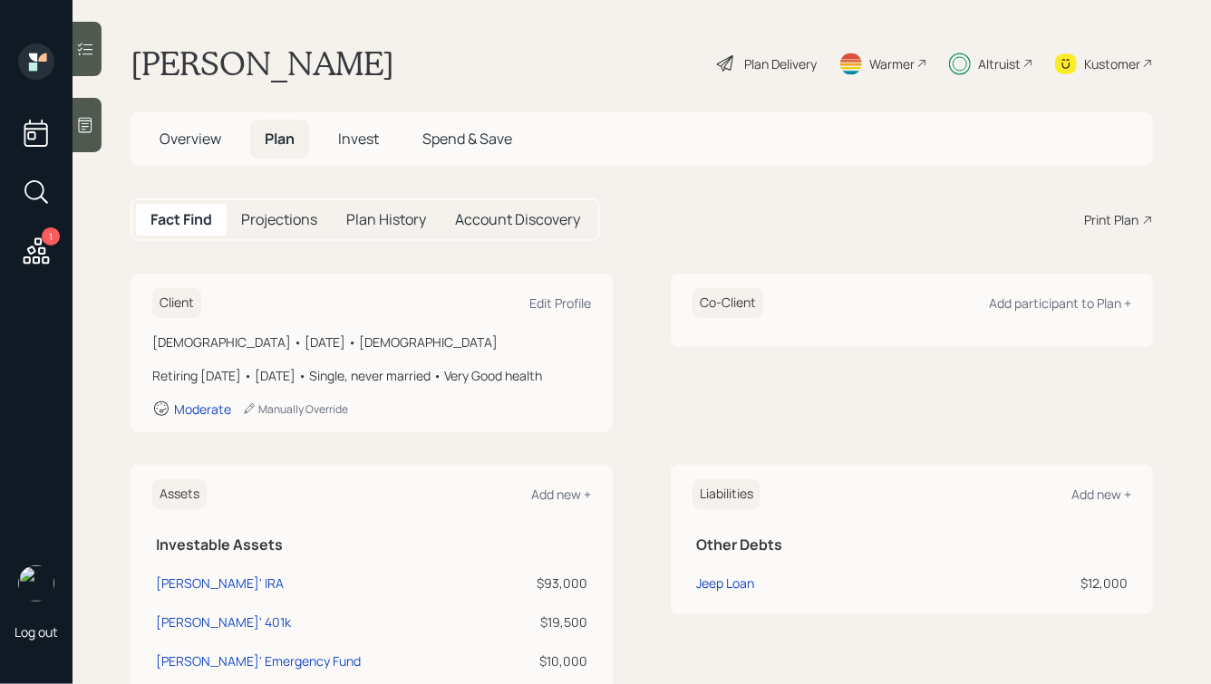
click at [385, 133] on h5 "Invest" at bounding box center [358, 139] width 70 height 39
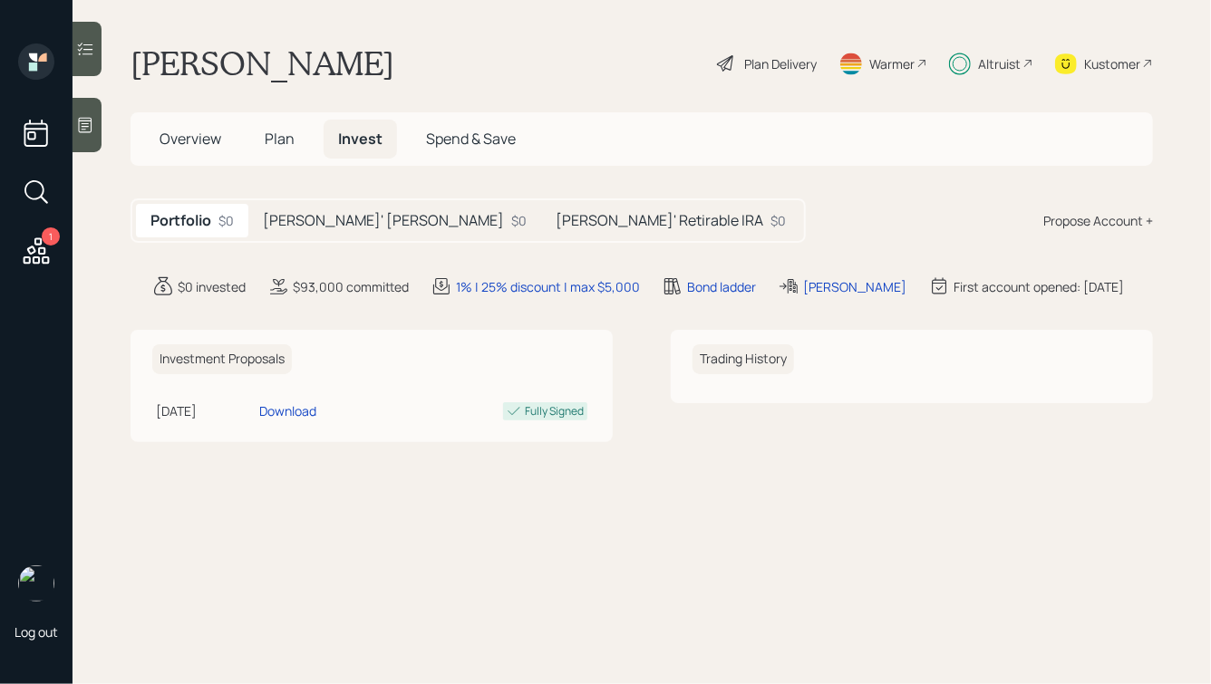
click at [358, 229] on h5 "[PERSON_NAME]' [PERSON_NAME]" at bounding box center [383, 220] width 241 height 17
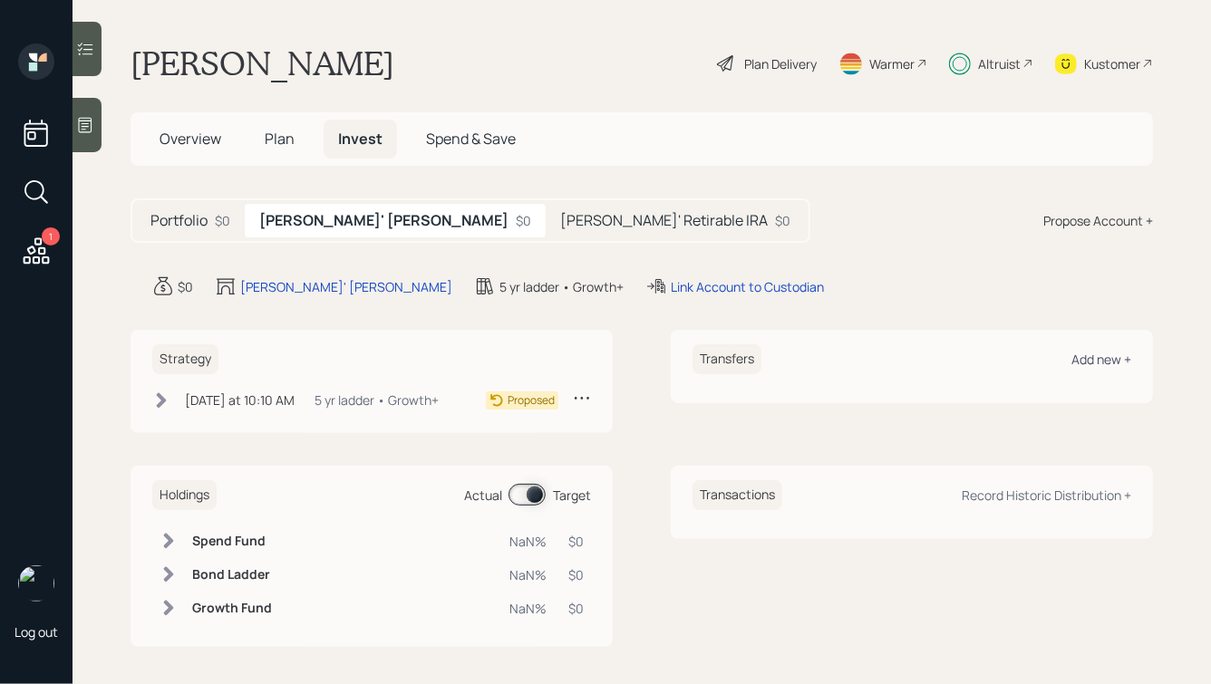
click at [1104, 362] on div "Add new +" at bounding box center [1101, 359] width 60 height 17
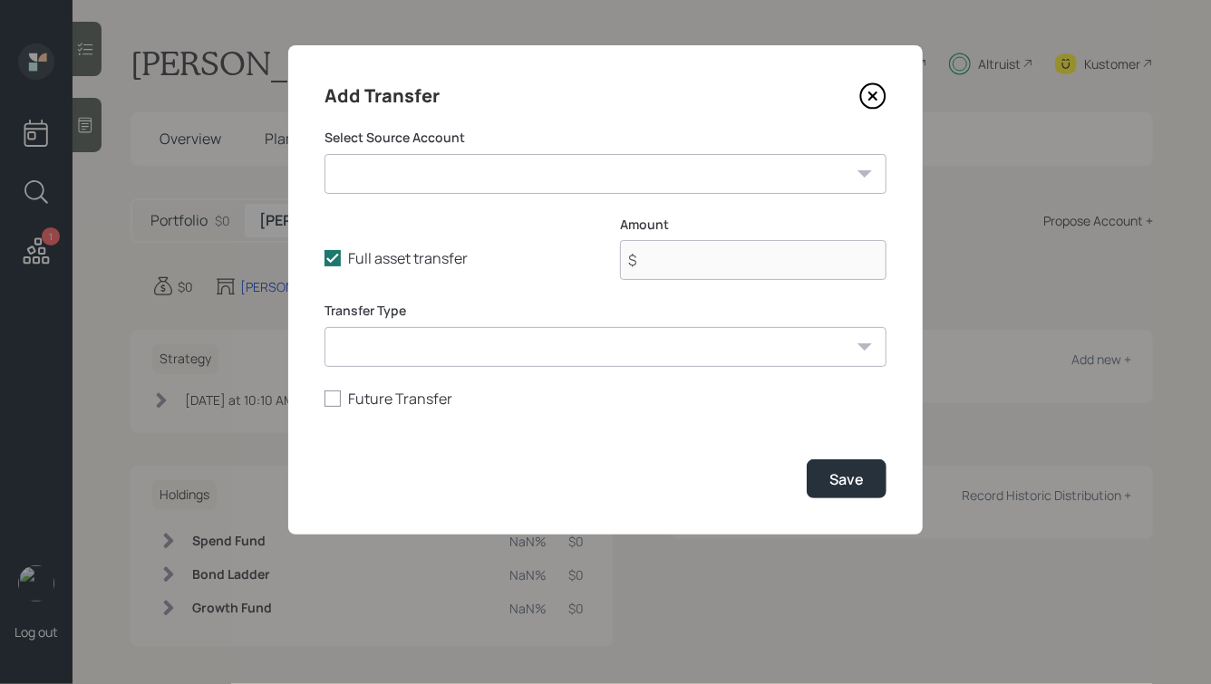
click at [444, 179] on select "[PERSON_NAME]' IRA ($93,000 | IRA) [PERSON_NAME]' 401k ($19,500 | 401(k)) [PERS…" at bounding box center [605, 174] width 562 height 40
select select "85583aa9-a4bf-4ff4-bb87-dfb0b8bd39ed"
click at [324, 154] on select "[PERSON_NAME]' IRA ($93,000 | IRA) [PERSON_NAME]' 401k ($19,500 | 401(k)) [PERS…" at bounding box center [605, 174] width 562 height 40
type input "$ 100"
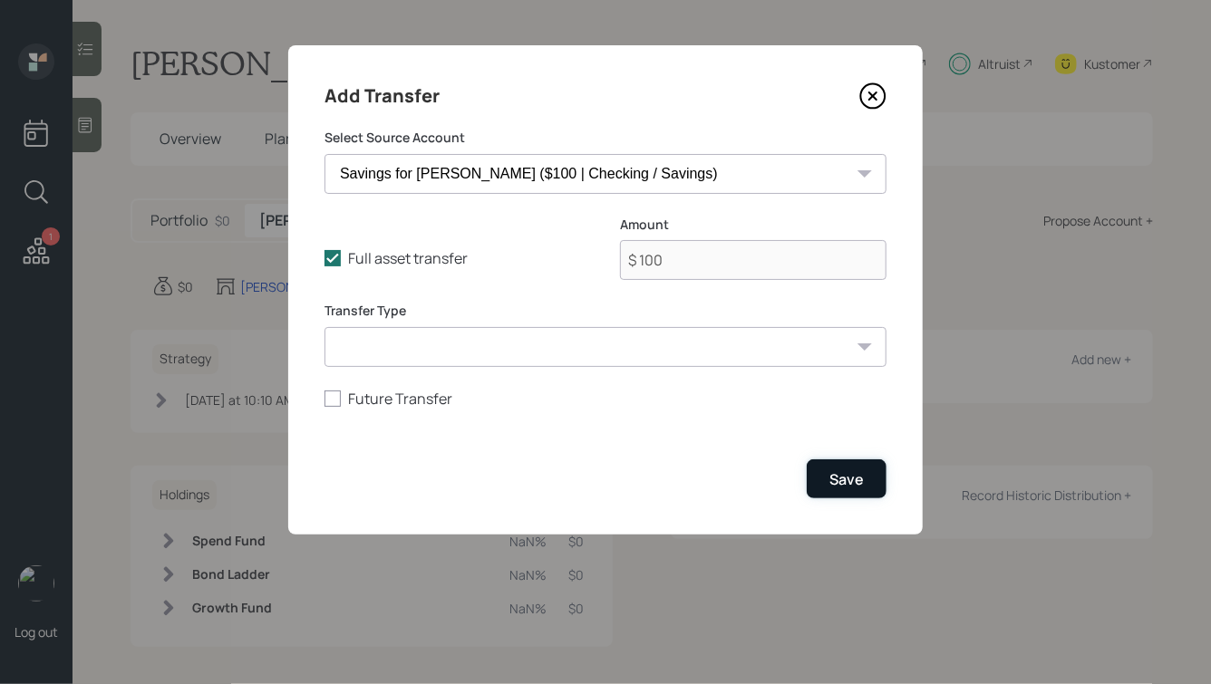
click at [856, 468] on button "Save" at bounding box center [846, 478] width 80 height 39
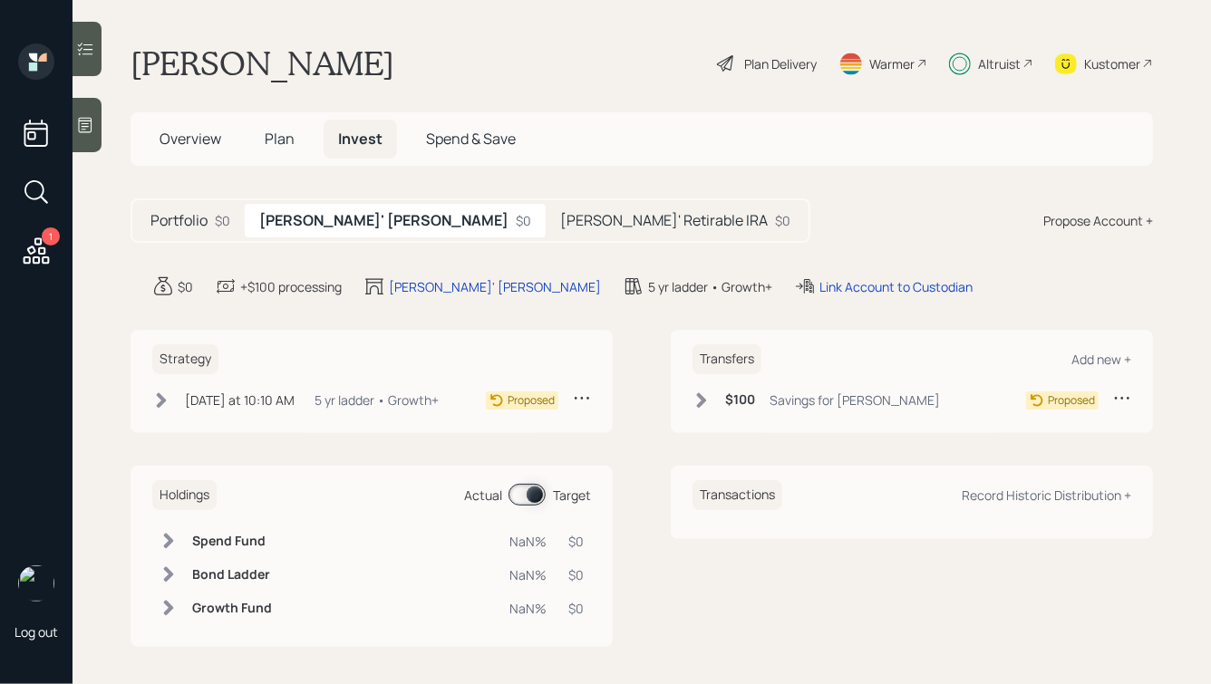
click at [806, 399] on div "Savings for [PERSON_NAME]" at bounding box center [854, 400] width 170 height 19
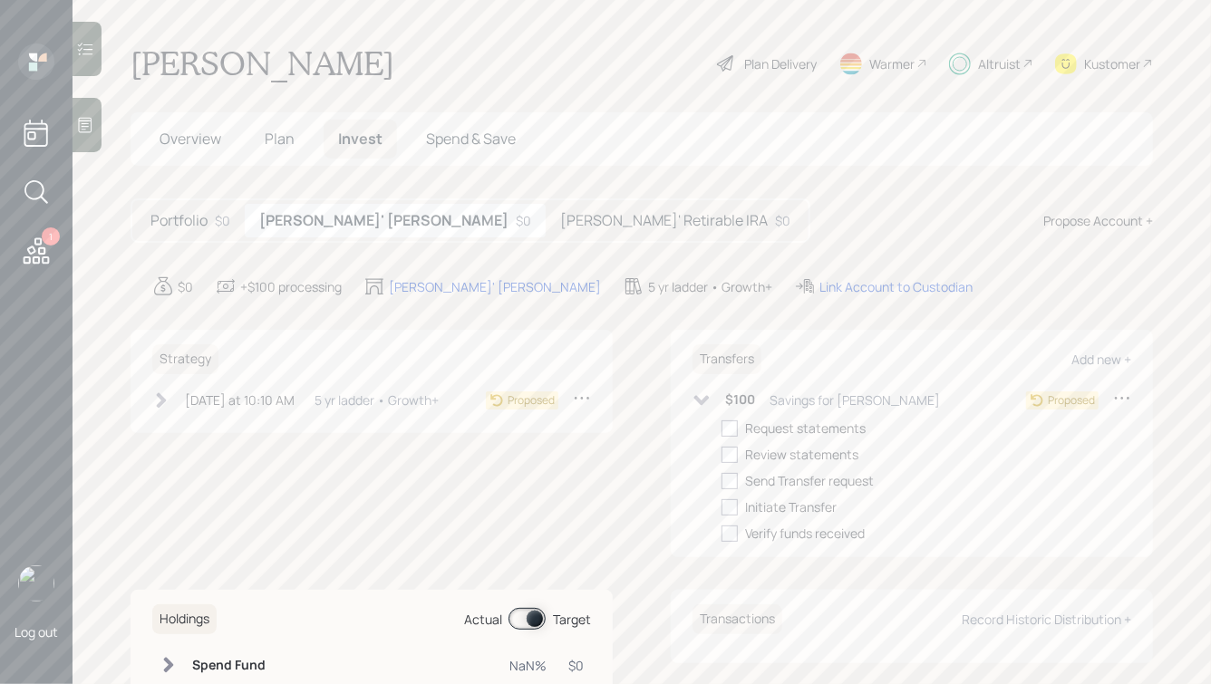
click at [837, 391] on div "Savings for [PERSON_NAME]" at bounding box center [854, 400] width 170 height 19
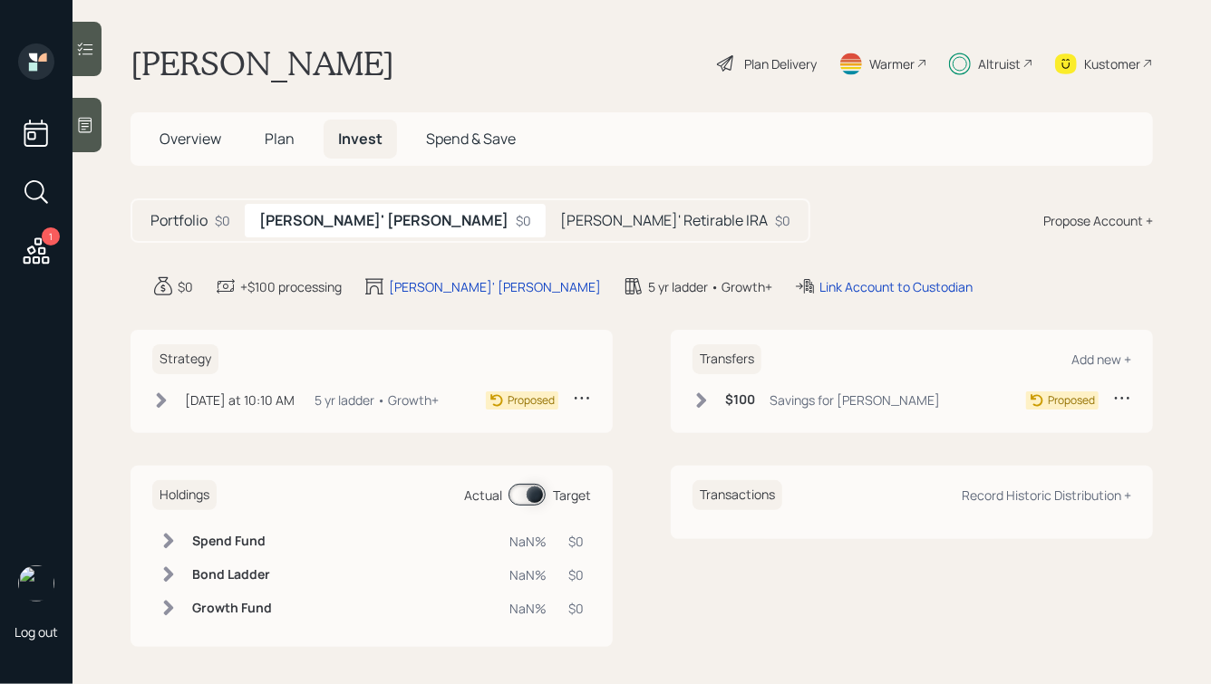
click at [280, 382] on div "Strategy [DATE] at 10:10 AM [DATE] 10:10 AM EDT 5 yr ladder • Growth+ Proposed" at bounding box center [371, 381] width 482 height 103
click at [285, 396] on div "[DATE] at 10:10 AM" at bounding box center [240, 400] width 110 height 19
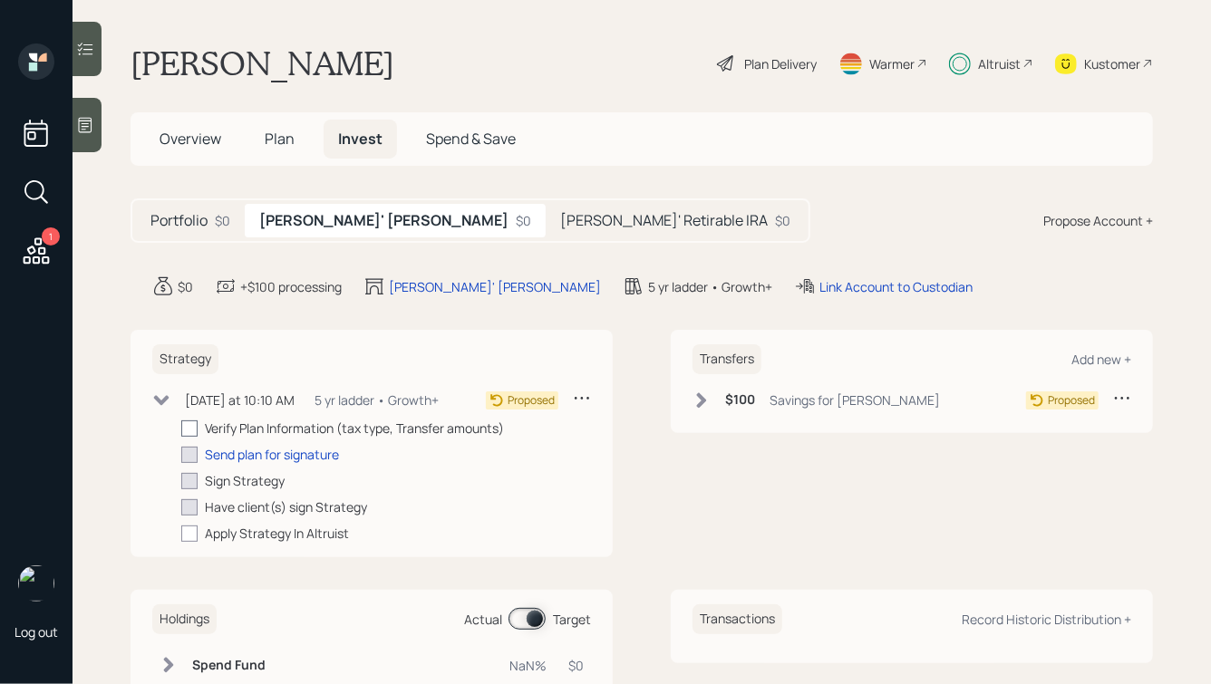
click at [188, 426] on div at bounding box center [189, 428] width 16 height 16
click at [181, 428] on input "checkbox" at bounding box center [180, 428] width 1 height 1
checkbox input "true"
click at [258, 144] on h5 "Plan" at bounding box center [279, 139] width 59 height 39
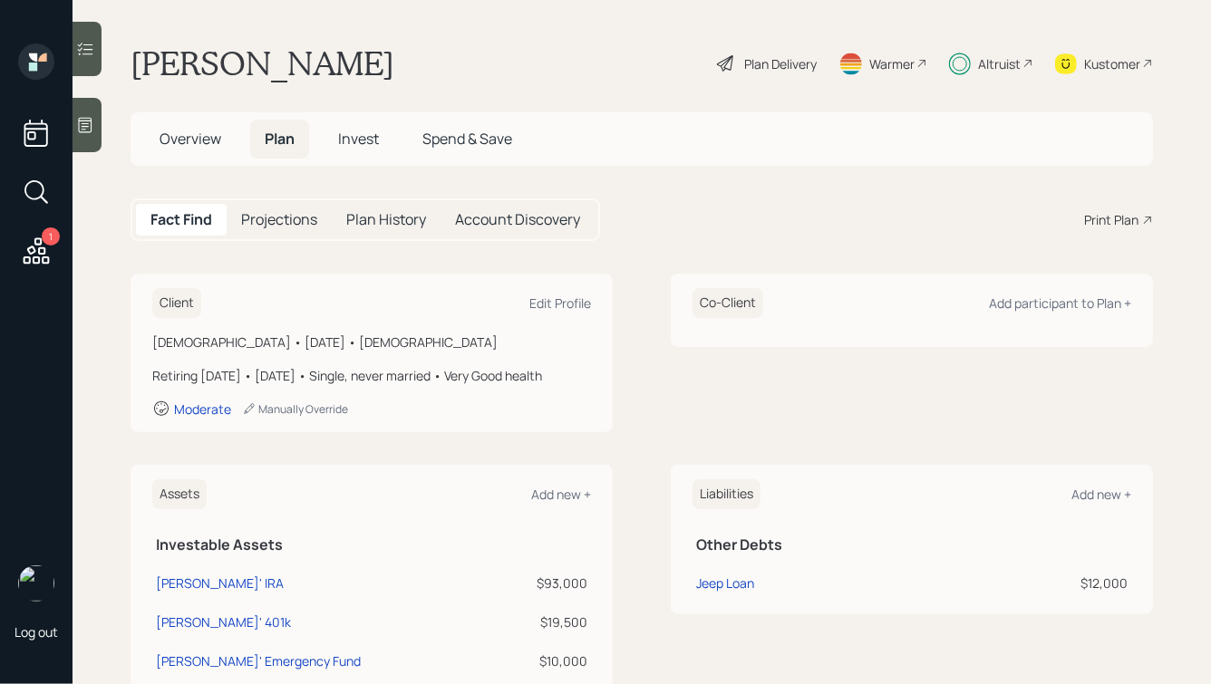
click at [755, 63] on div "Plan Delivery" at bounding box center [780, 63] width 72 height 19
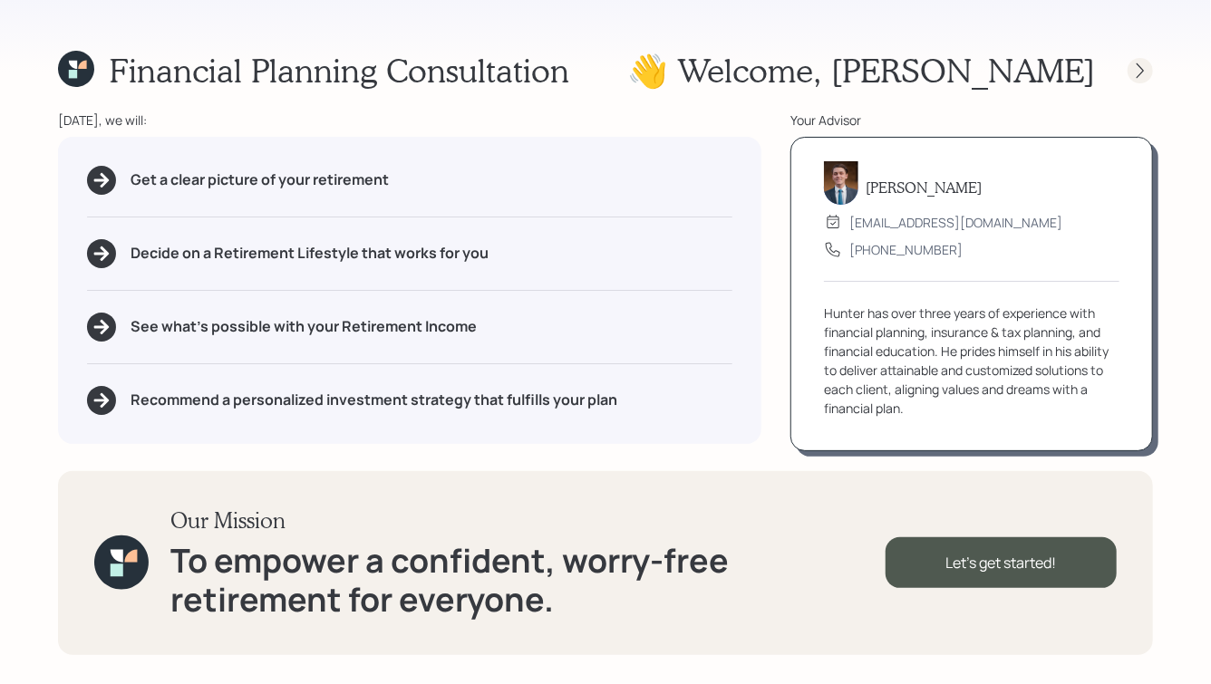
click at [1132, 72] on icon at bounding box center [1140, 71] width 18 height 18
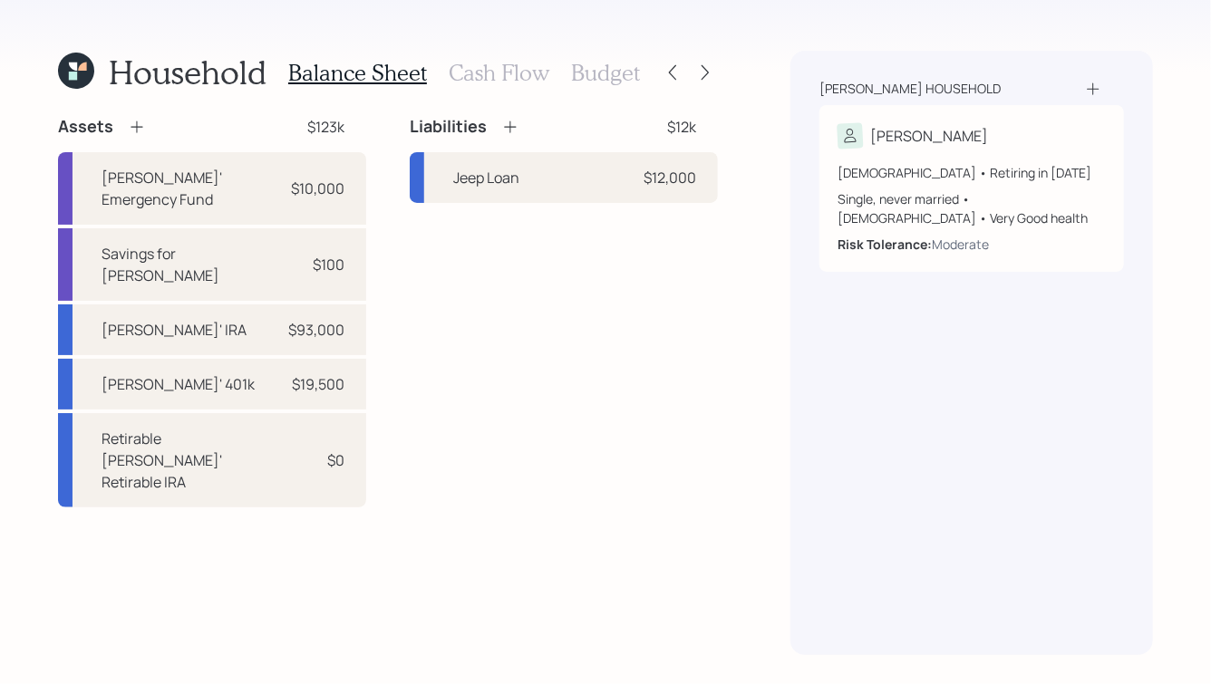
click at [487, 69] on h3 "Cash Flow" at bounding box center [499, 73] width 101 height 26
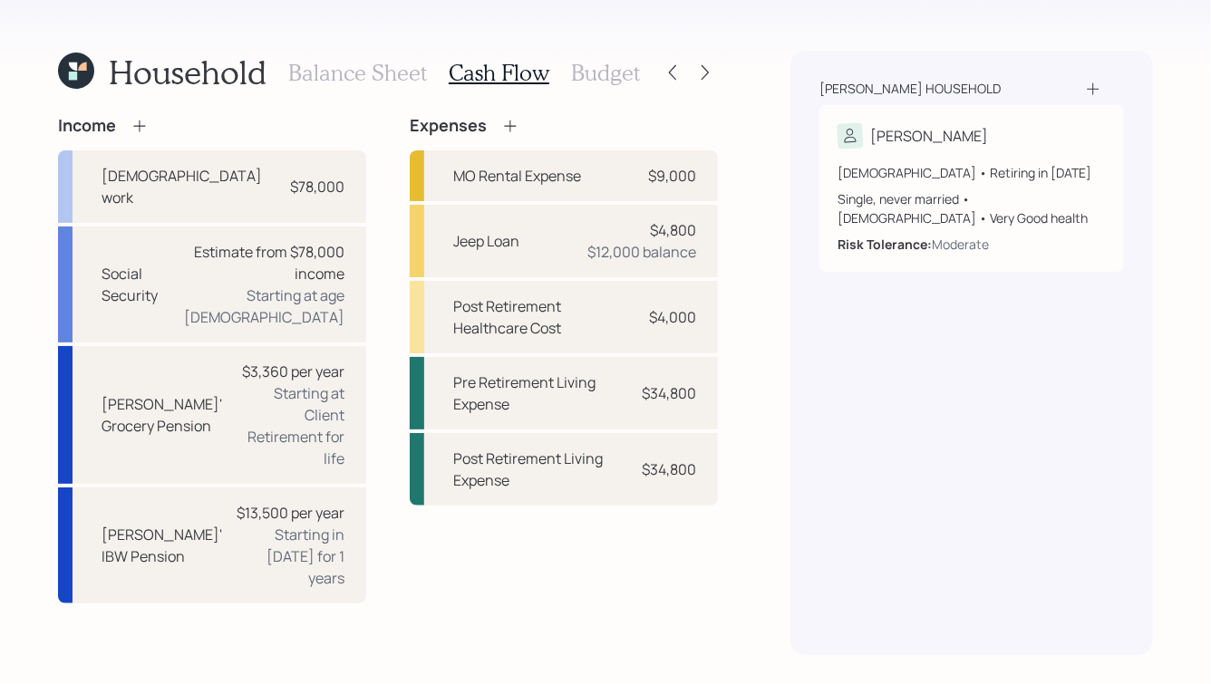
click at [595, 74] on h3 "Budget" at bounding box center [605, 73] width 69 height 26
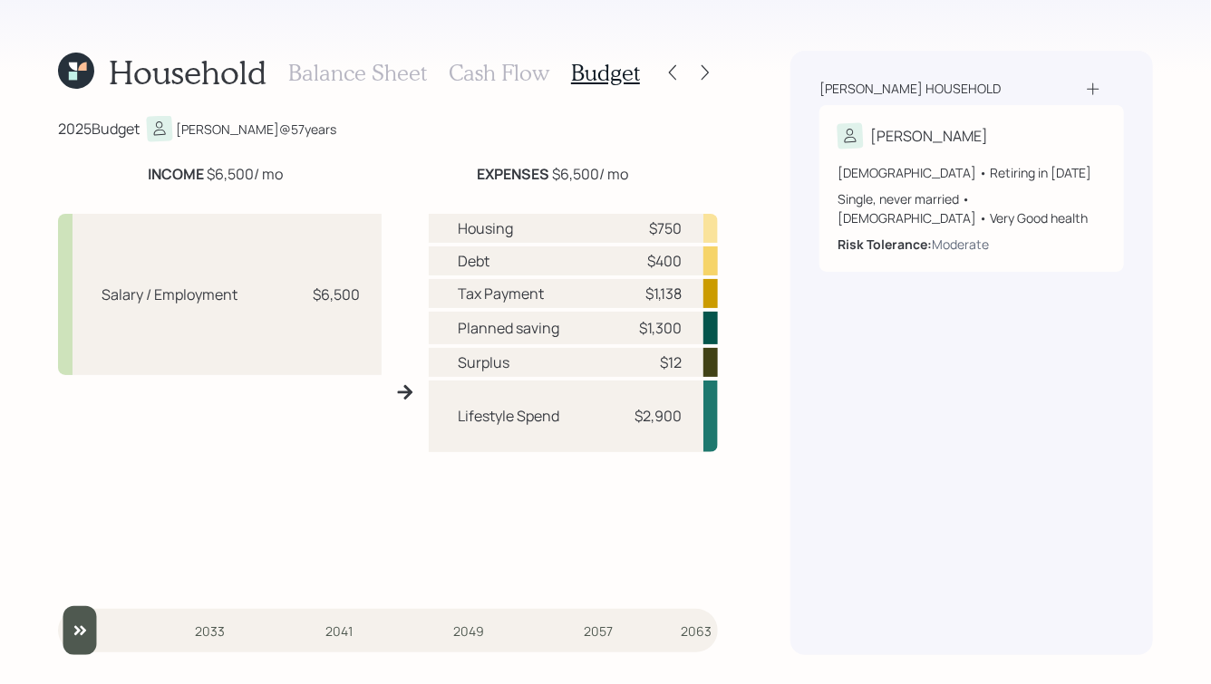
click at [364, 72] on h3 "Balance Sheet" at bounding box center [357, 73] width 139 height 26
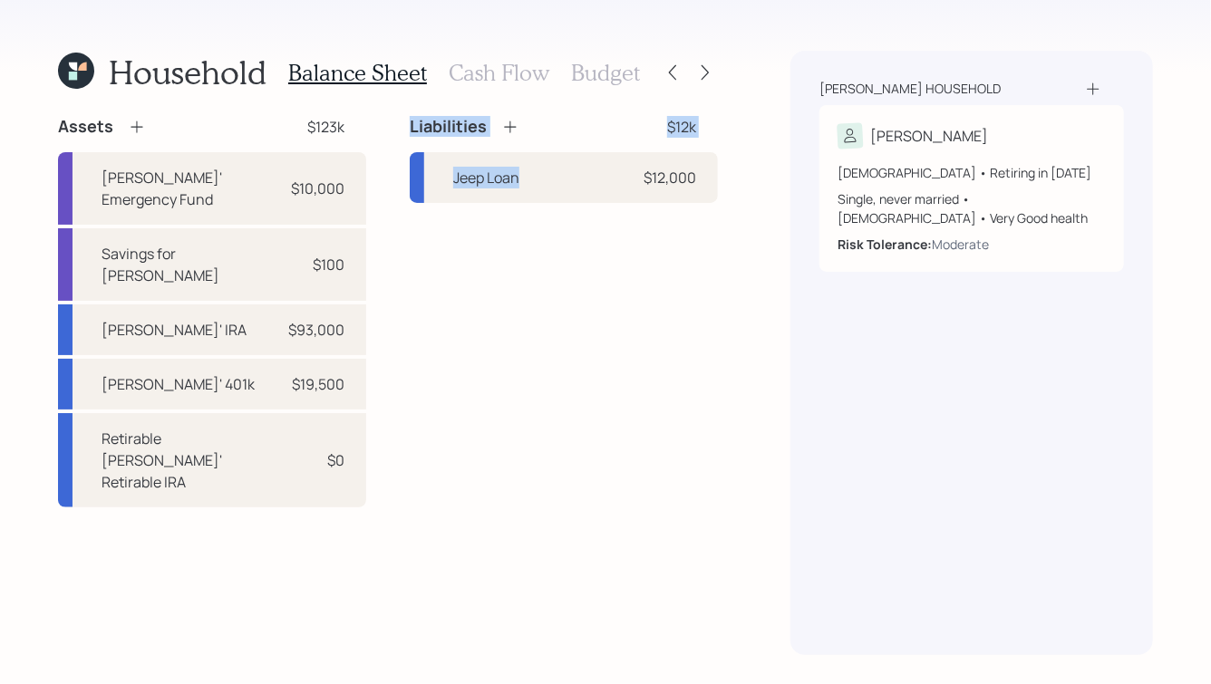
drag, startPoint x: 406, startPoint y: 115, endPoint x: 570, endPoint y: 303, distance: 249.2
click at [569, 301] on div "Assets $123k [PERSON_NAME]' Emergency Fund $10,000 Savings for [PERSON_NAME] $1…" at bounding box center [388, 311] width 660 height 391
click at [570, 303] on div "Liabilities $12k Jeep Loan $12,000" at bounding box center [564, 311] width 308 height 391
click at [588, 79] on h3 "Budget" at bounding box center [605, 73] width 69 height 26
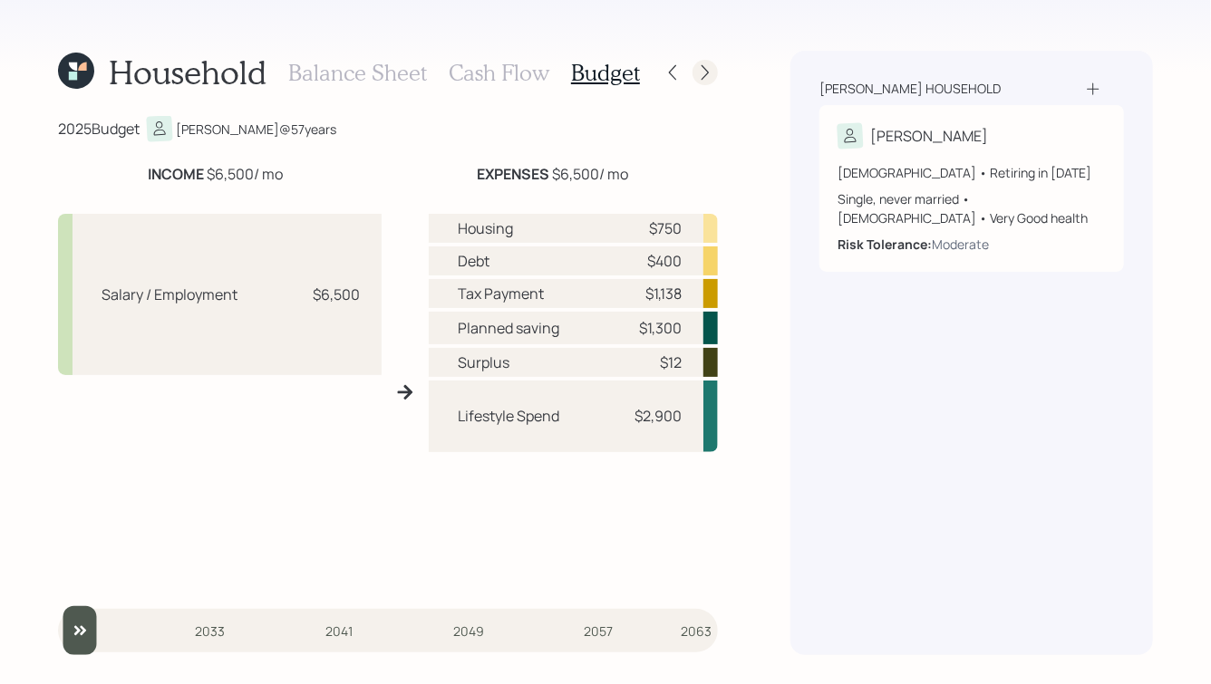
click at [709, 72] on icon at bounding box center [705, 72] width 18 height 18
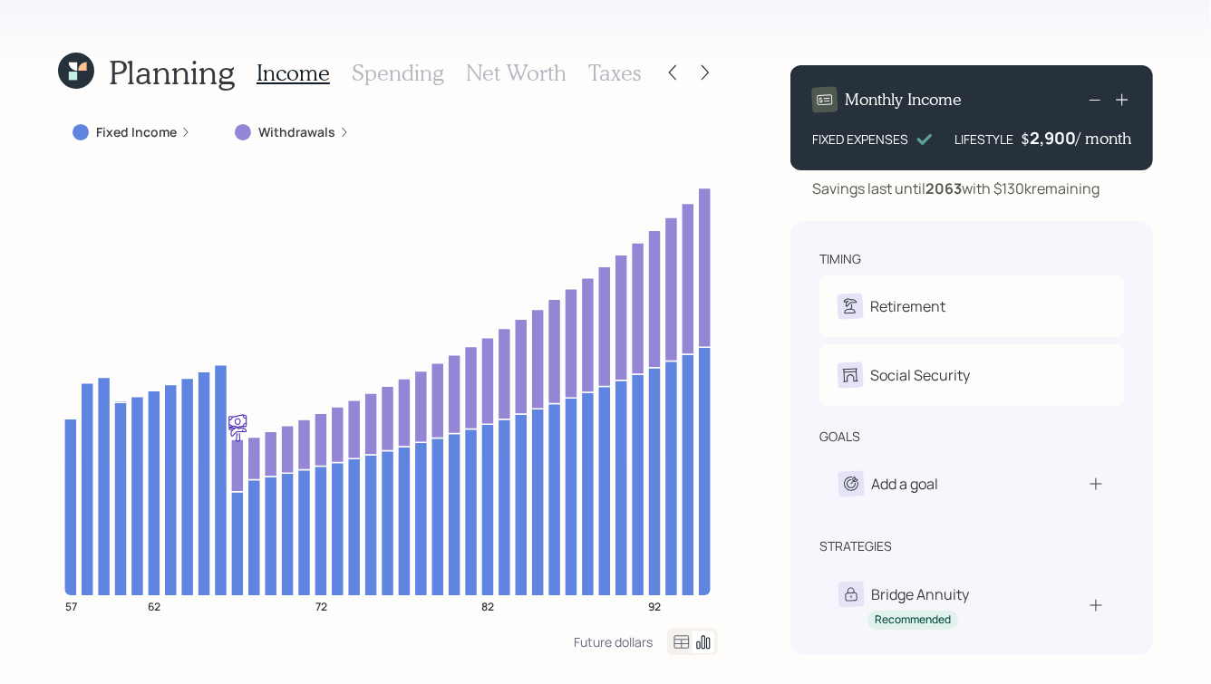
click at [83, 69] on icon at bounding box center [82, 67] width 8 height 8
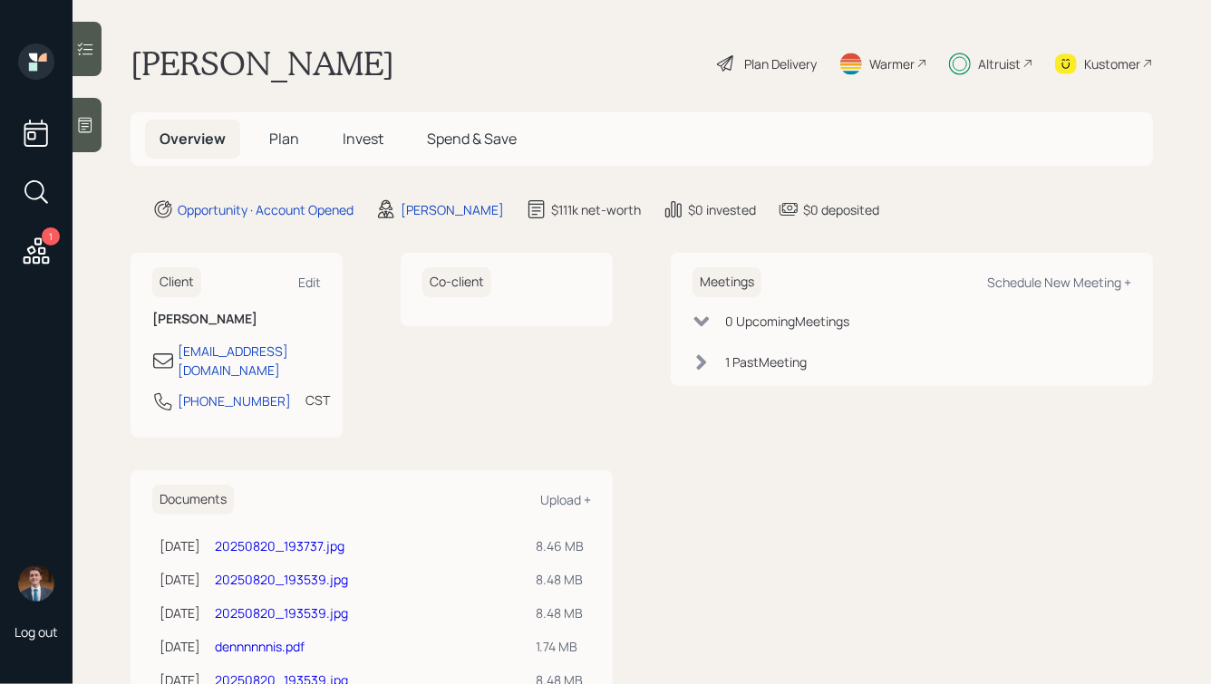
click at [995, 61] on div "Altruist" at bounding box center [999, 63] width 43 height 19
